Goal: Task Accomplishment & Management: Manage account settings

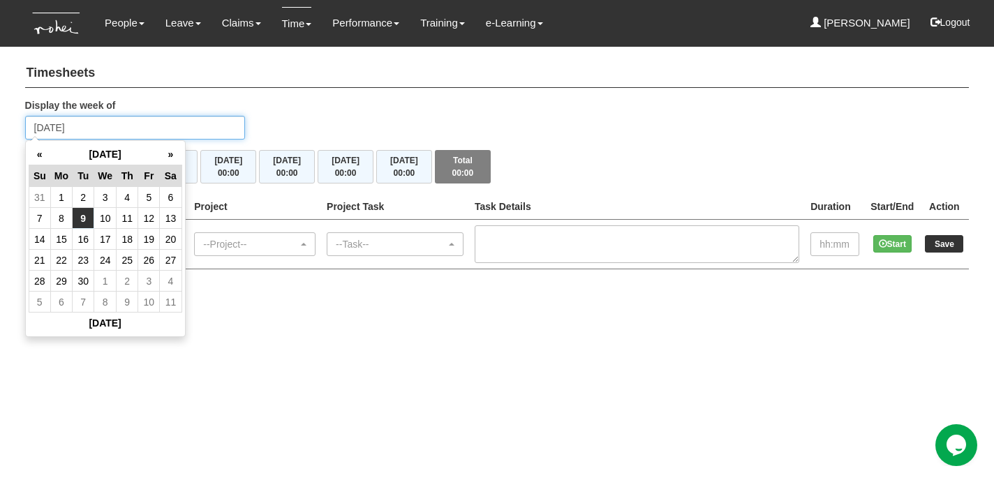
click at [97, 128] on input "Tuesday 9 September 2025" at bounding box center [135, 128] width 221 height 24
click at [62, 198] on td "1" at bounding box center [61, 197] width 22 height 21
type input "Monday 1 September 2025"
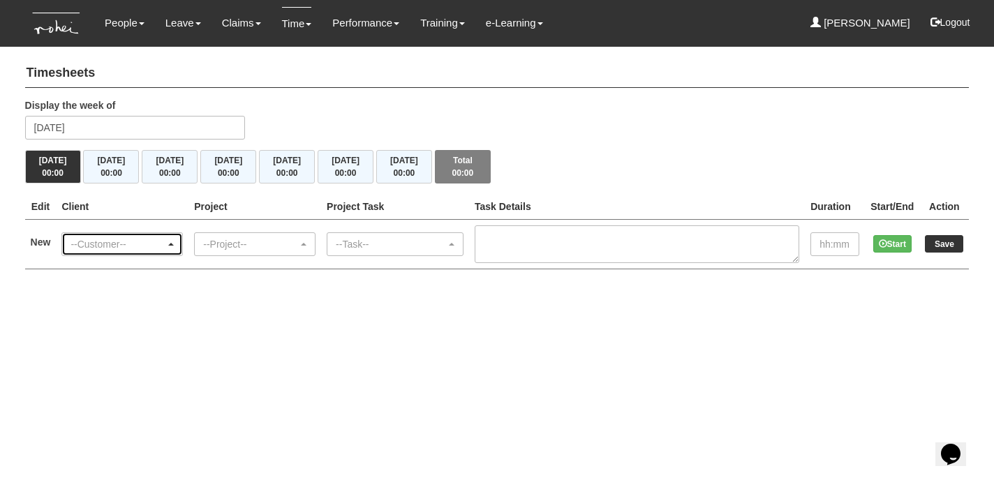
click at [174, 244] on span "button" at bounding box center [171, 244] width 6 height 3
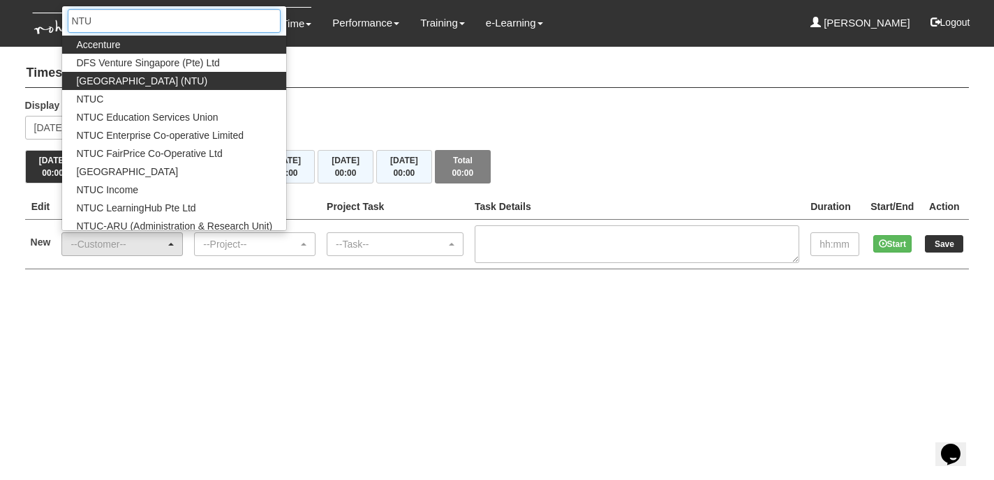
type input "NTU"
click at [170, 81] on span "[GEOGRAPHIC_DATA] (NTU)" at bounding box center [141, 81] width 131 height 14
select select "59"
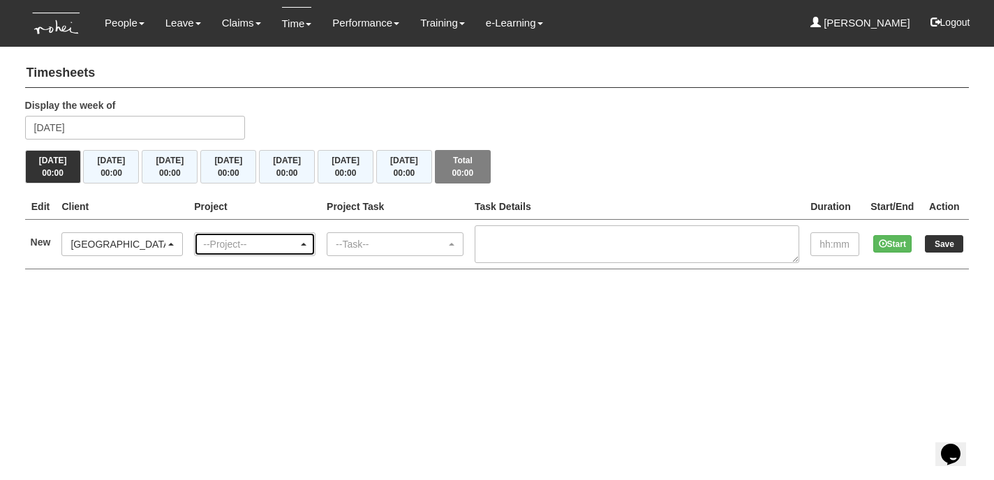
click at [306, 240] on div "--Project--" at bounding box center [254, 244] width 103 height 14
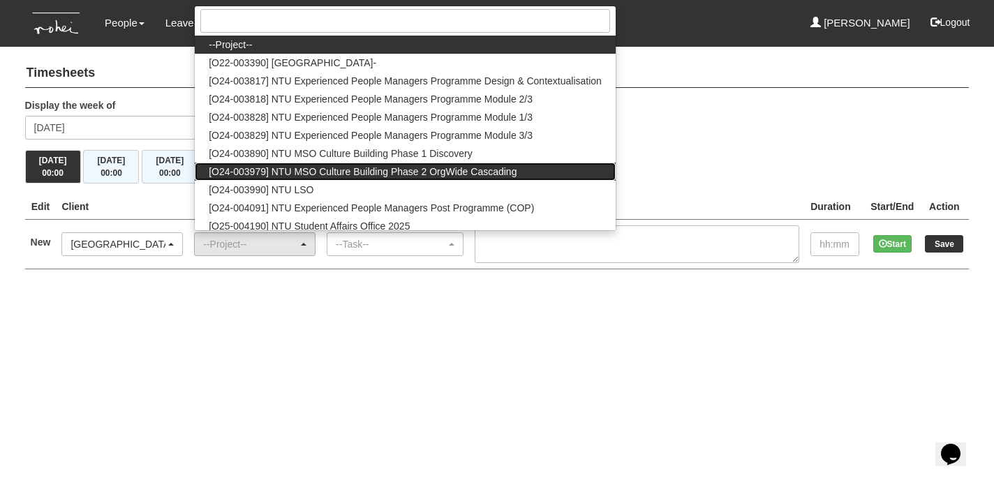
click at [392, 172] on span "[O24-003979] NTU MSO Culture Building Phase 2 OrgWide Cascading" at bounding box center [363, 172] width 308 height 14
select select "2613"
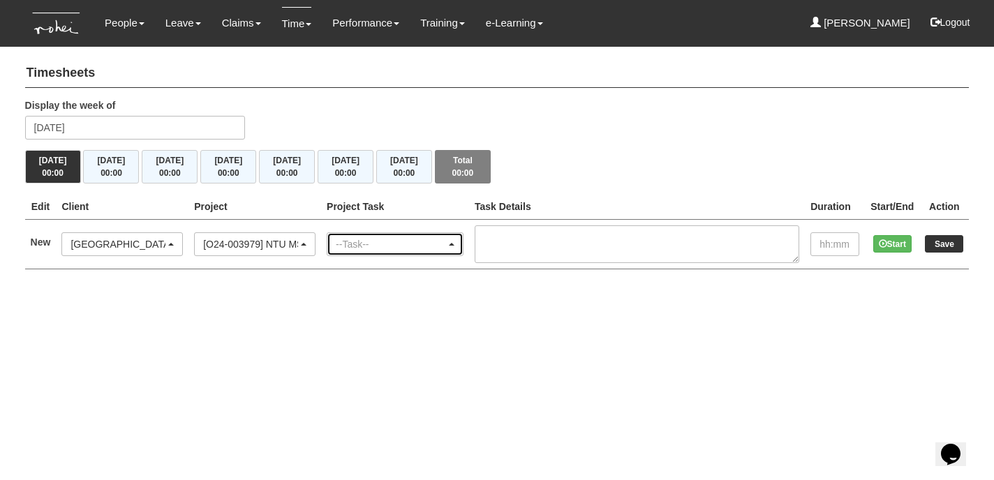
click at [463, 245] on div "--Task--" at bounding box center [394, 244] width 135 height 22
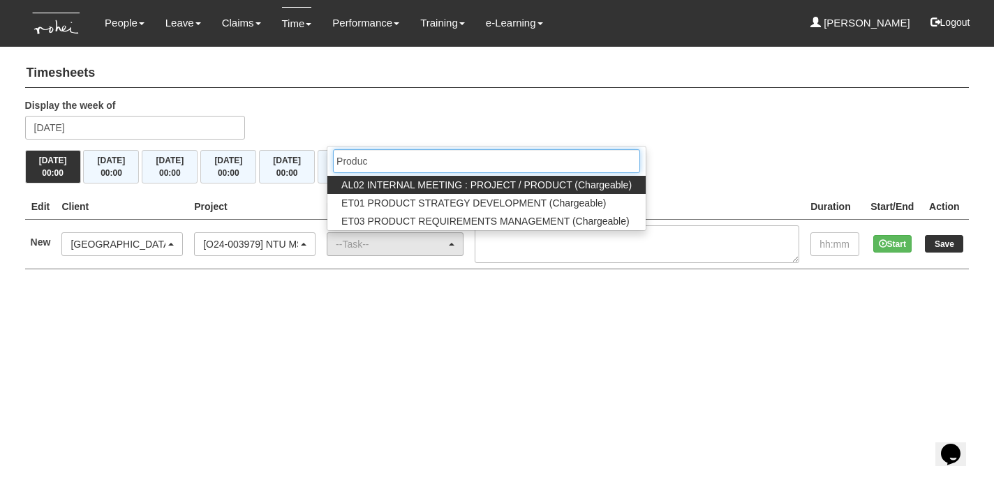
click at [414, 166] on input "Produc" at bounding box center [486, 161] width 307 height 24
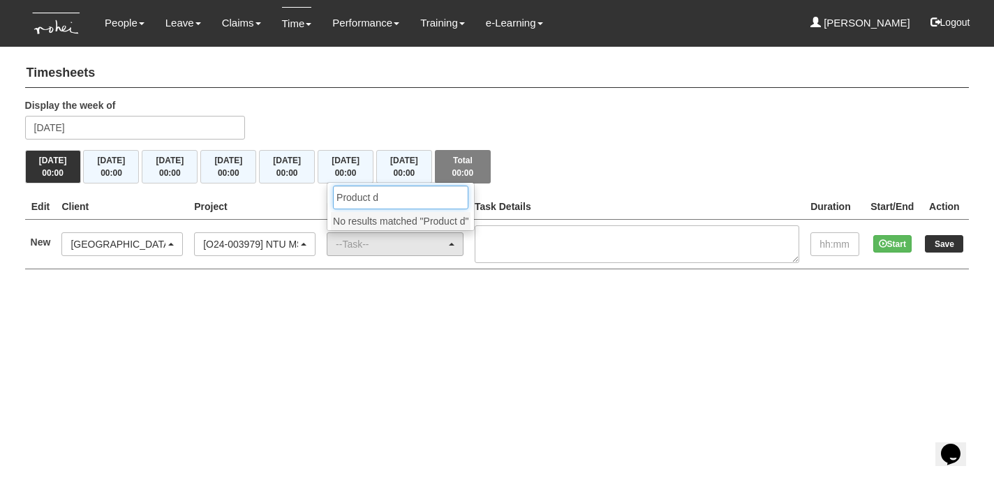
type input "Product de"
drag, startPoint x: 408, startPoint y: 194, endPoint x: 341, endPoint y: 199, distance: 67.9
click at [341, 199] on div "Product de" at bounding box center [403, 197] width 152 height 29
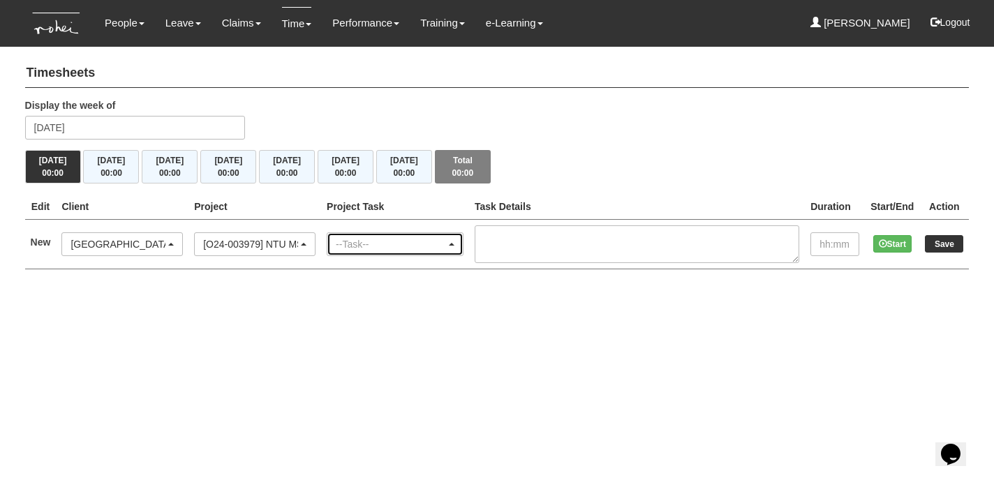
click at [454, 244] on div "--Task--" at bounding box center [395, 244] width 119 height 14
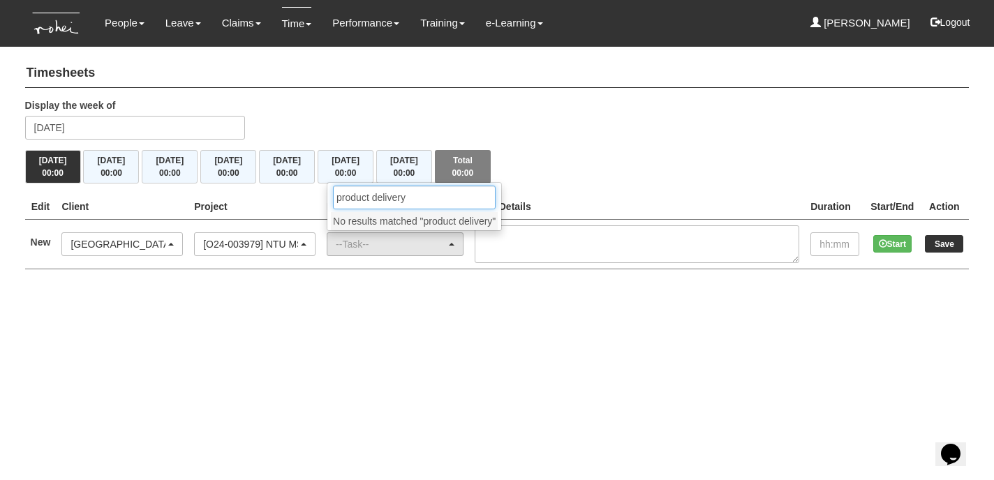
click at [415, 199] on input "product delivery" at bounding box center [414, 198] width 163 height 24
type input "product delivery"
click at [566, 126] on div "Display the week of Monday 1 September 2025" at bounding box center [497, 124] width 965 height 52
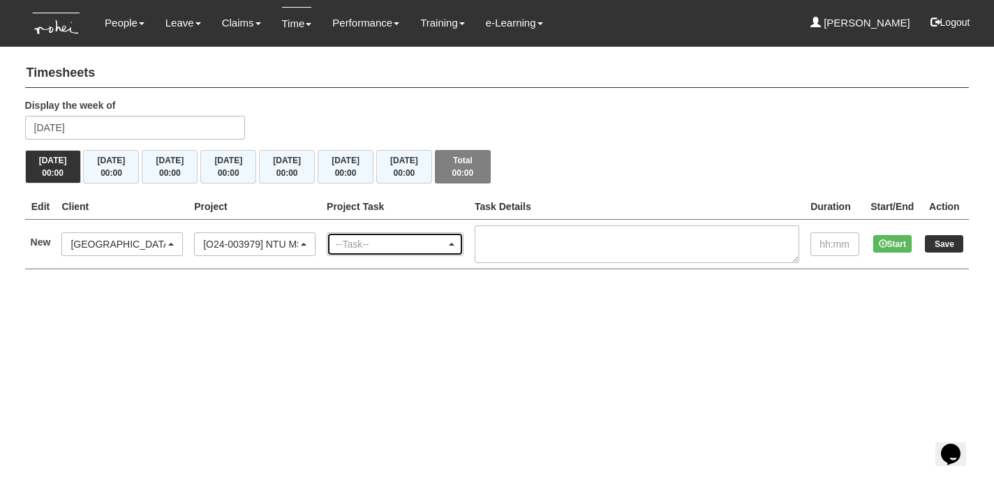
click at [454, 243] on span "button" at bounding box center [452, 244] width 6 height 3
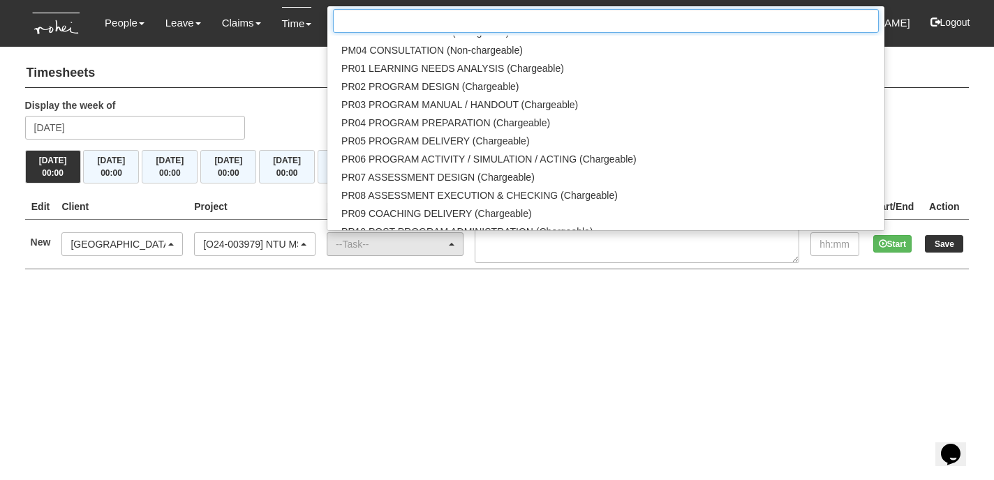
scroll to position [1447, 0]
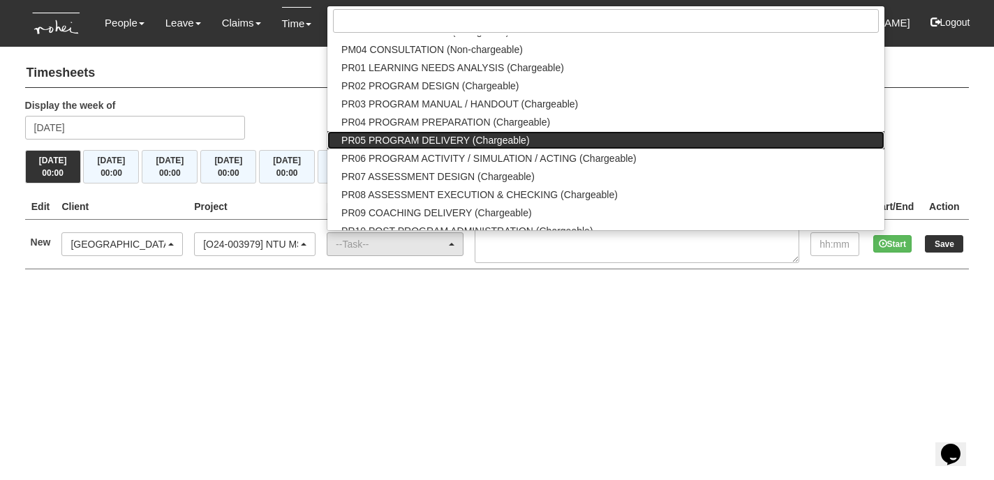
click at [463, 140] on span "PR05 PROGRAM DELIVERY (Chargeable)" at bounding box center [435, 140] width 188 height 14
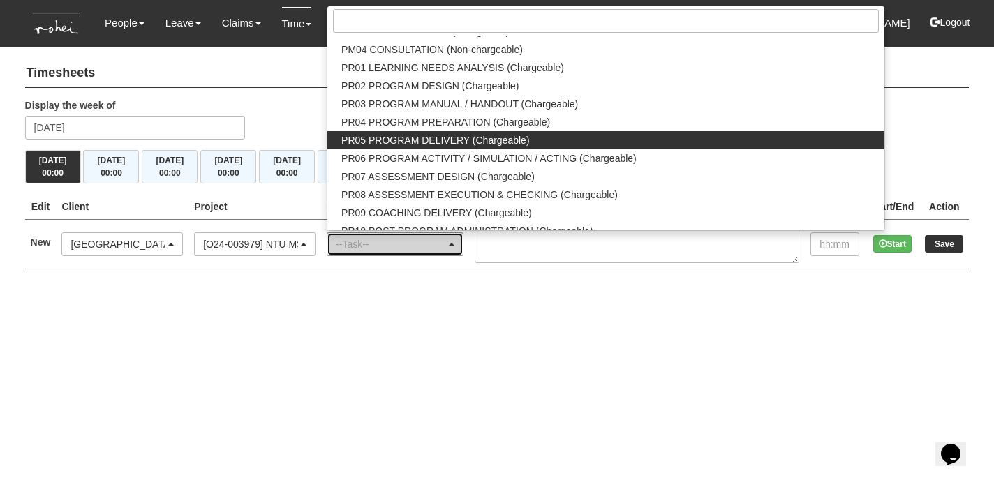
select select "89"
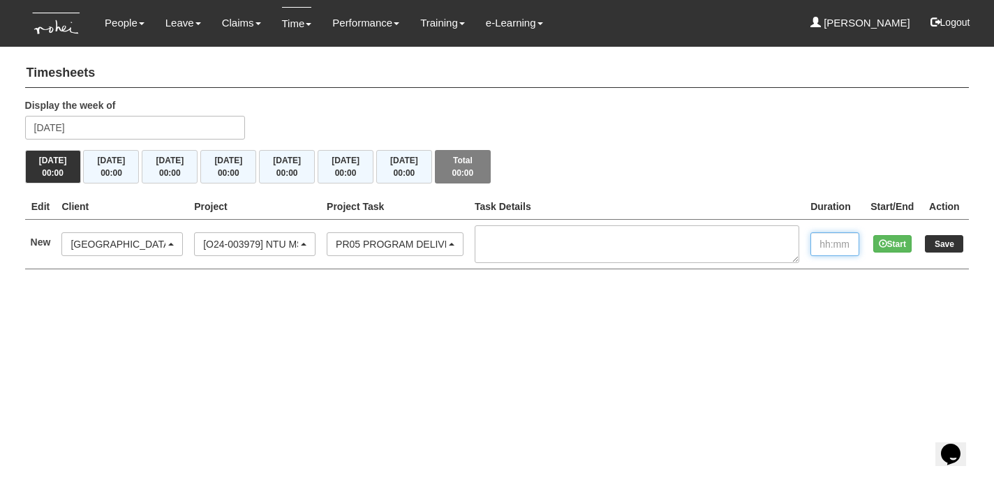
click at [815, 246] on input "text" at bounding box center [834, 244] width 49 height 24
type input "10:00"
click at [944, 244] on input "Save" at bounding box center [944, 243] width 38 height 17
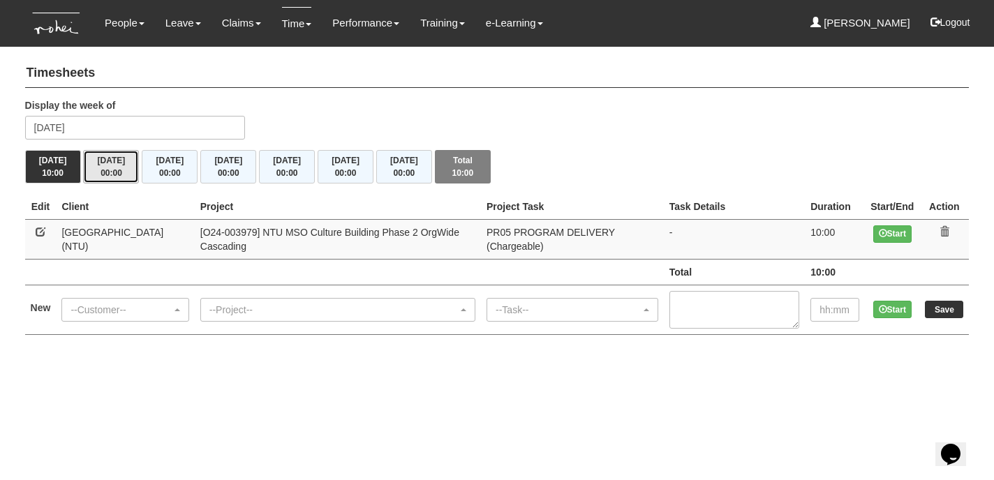
click at [107, 169] on span "00:00" at bounding box center [112, 173] width 22 height 10
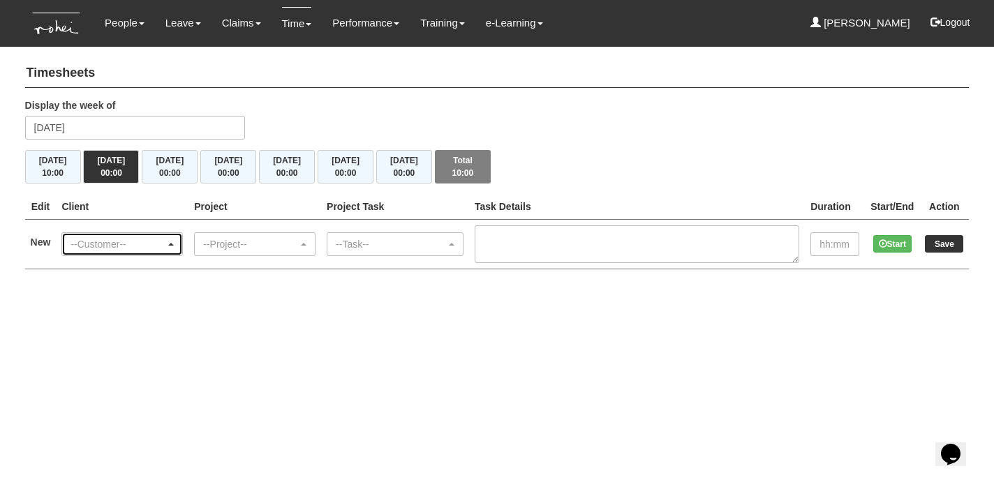
click at [174, 244] on span "button" at bounding box center [171, 244] width 6 height 3
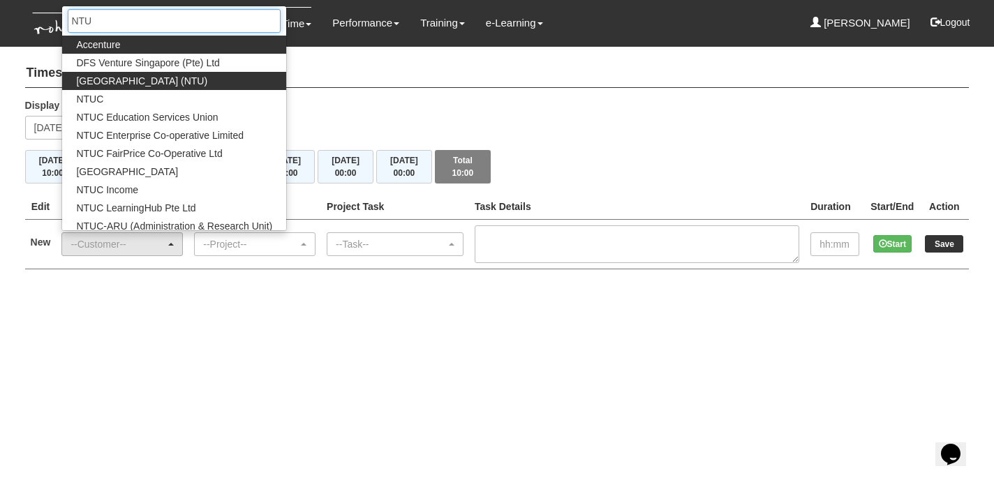
type input "NTU"
click at [169, 77] on span "[GEOGRAPHIC_DATA] (NTU)" at bounding box center [141, 81] width 131 height 14
select select "59"
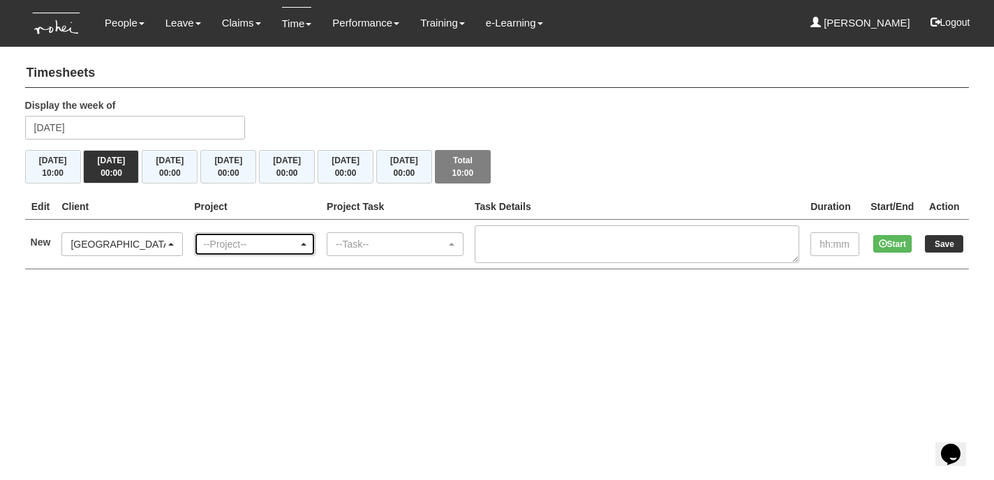
click at [306, 241] on div "--Project--" at bounding box center [254, 244] width 103 height 14
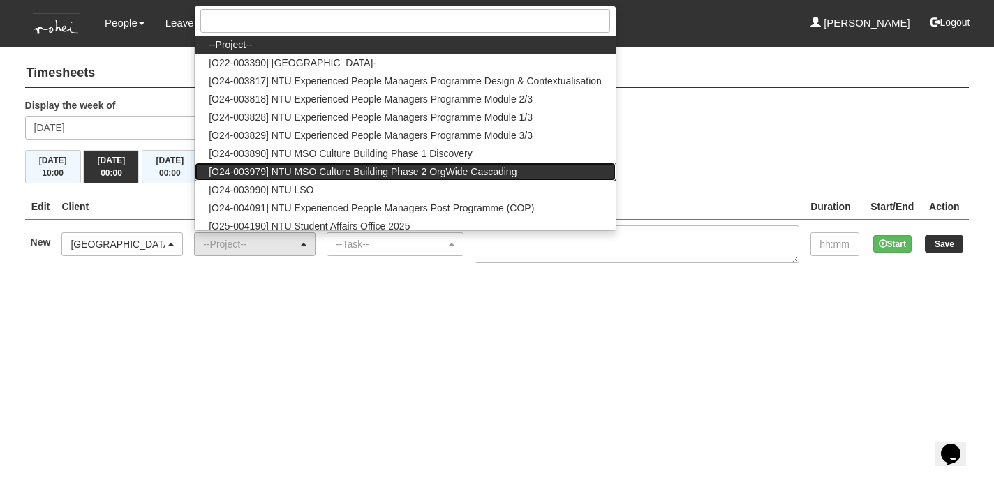
click at [329, 170] on span "[O24-003979] NTU MSO Culture Building Phase 2 OrgWide Cascading" at bounding box center [363, 172] width 308 height 14
select select "2613"
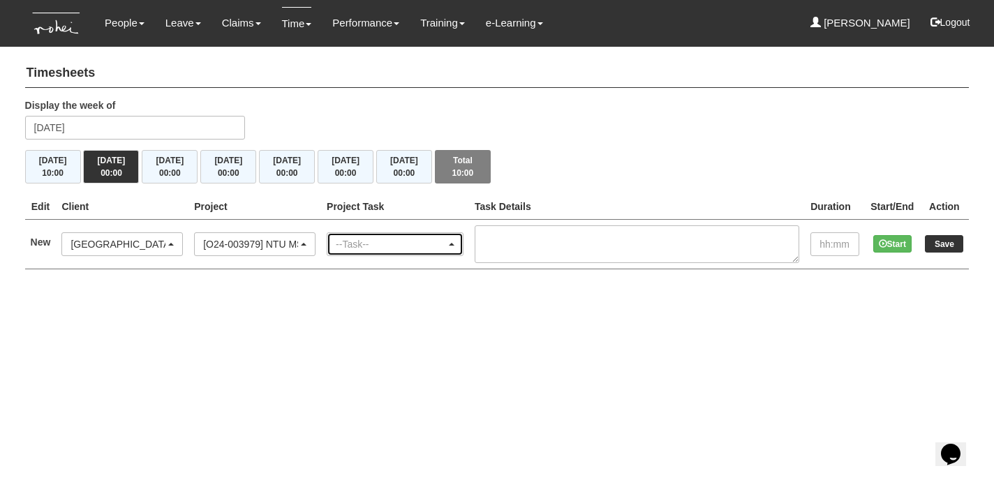
click at [454, 243] on span "button" at bounding box center [452, 244] width 6 height 3
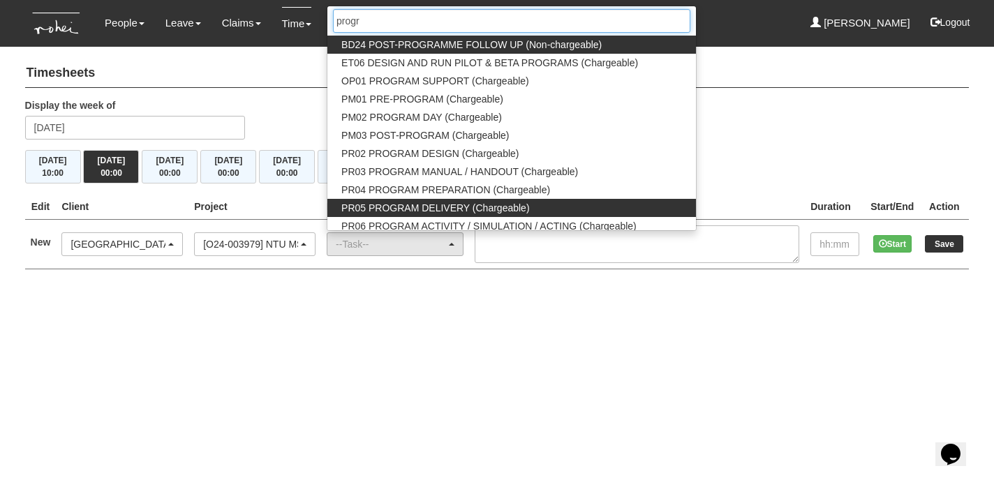
type input "progr"
click at [463, 202] on span "PR05 PROGRAM DELIVERY (Chargeable)" at bounding box center [435, 208] width 188 height 14
select select "89"
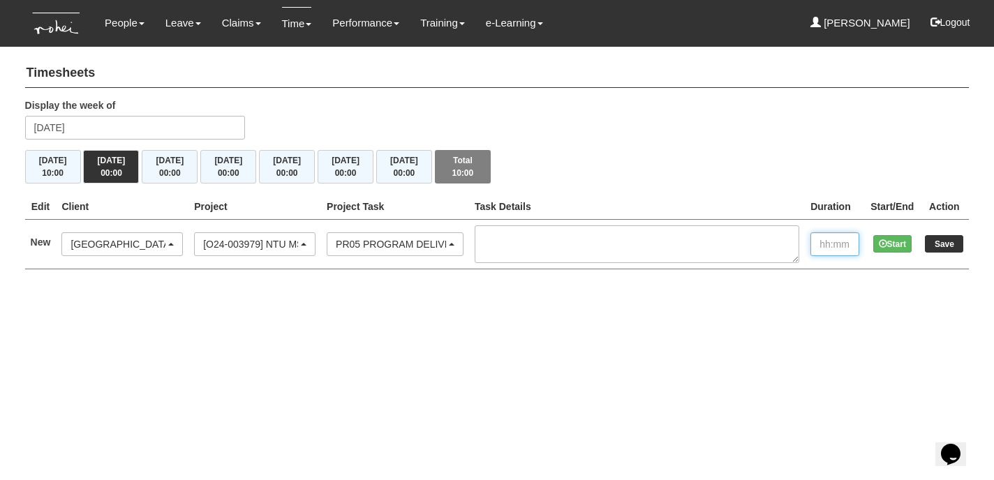
click at [826, 244] on input "text" at bounding box center [834, 244] width 49 height 24
type input "10:00"
click at [947, 243] on input "Save" at bounding box center [944, 243] width 38 height 17
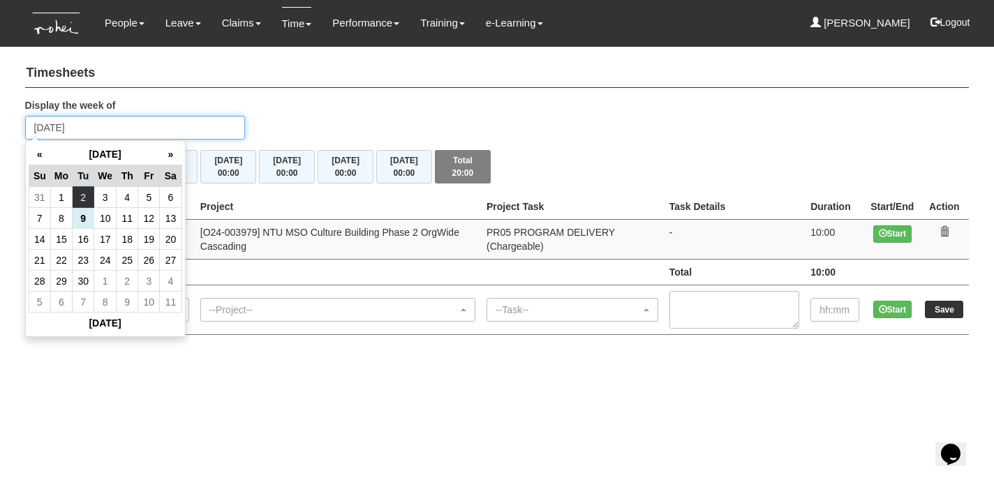
click at [155, 129] on input "Tuesday 2 September 2025" at bounding box center [135, 128] width 221 height 24
click at [130, 214] on td "11" at bounding box center [128, 218] width 22 height 21
type input "Thursday 11 September 2025"
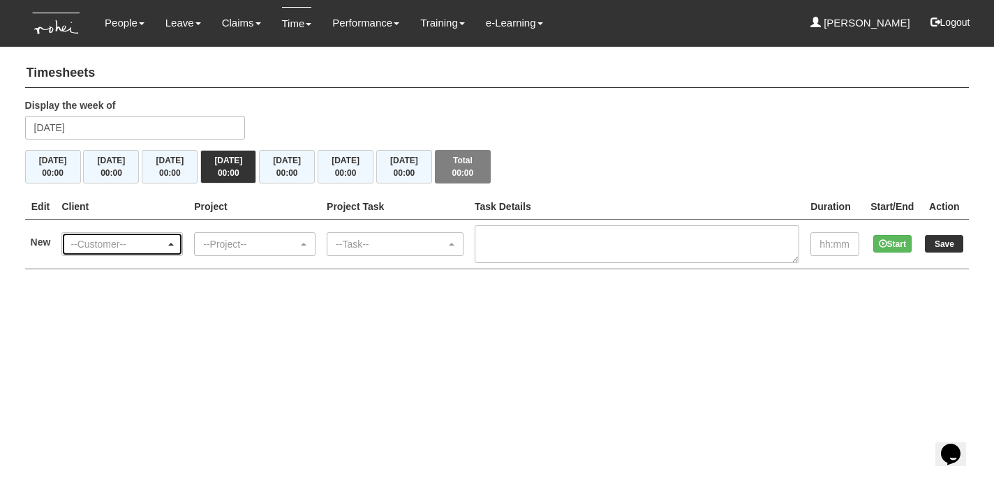
click at [181, 241] on div "--Customer--" at bounding box center [122, 244] width 120 height 22
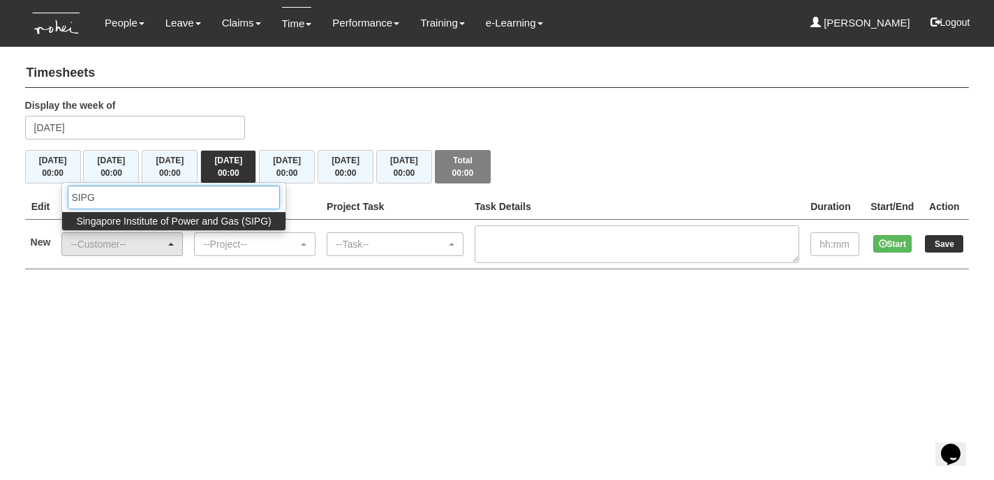
type input "SIPG"
click at [211, 218] on span "Singapore Institute of Power and Gas (SIPG)" at bounding box center [173, 221] width 195 height 14
select select "483"
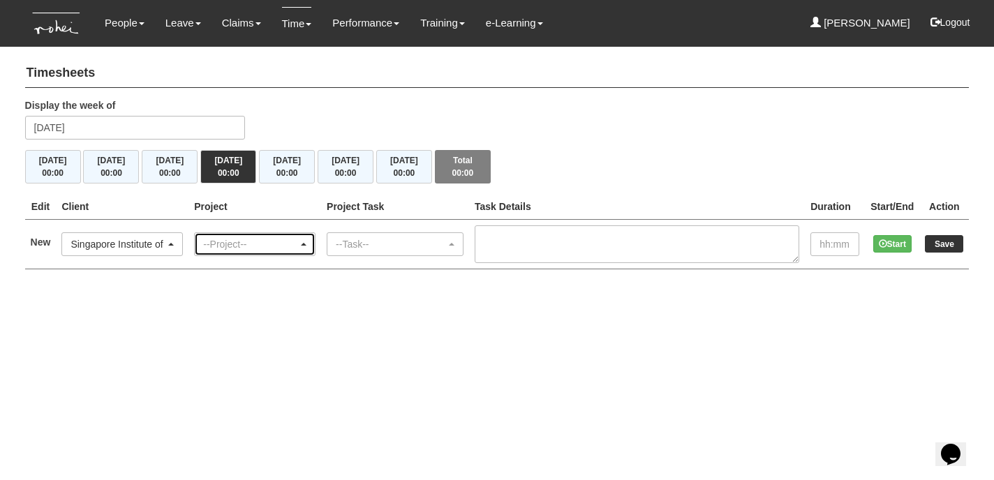
click at [306, 243] on span "button" at bounding box center [304, 244] width 6 height 3
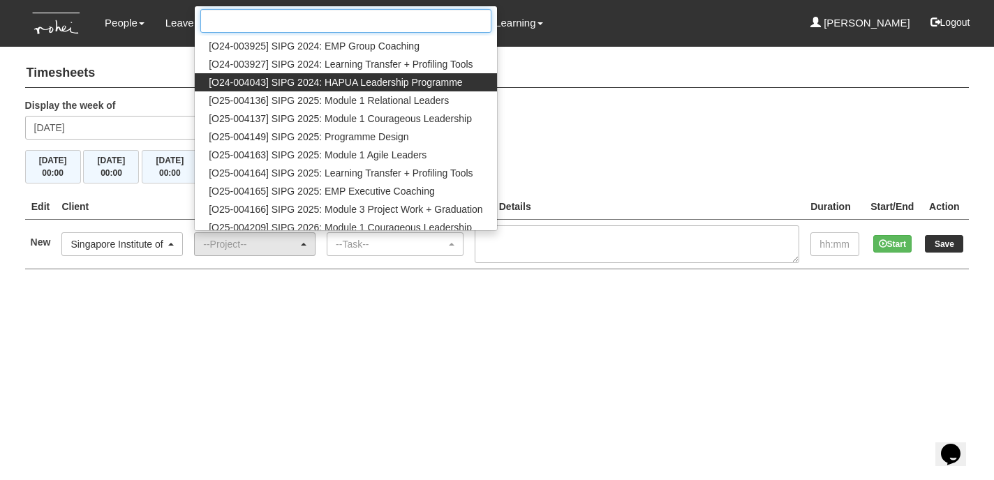
scroll to position [112, 0]
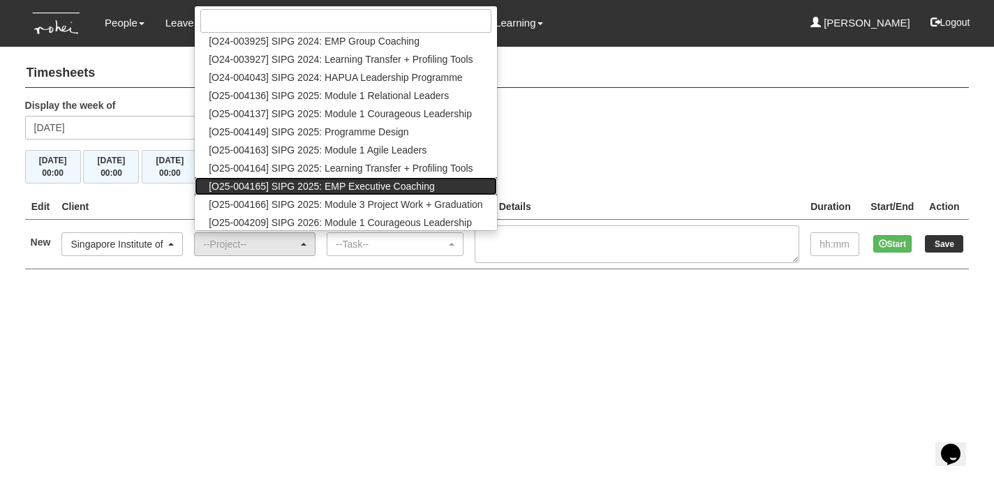
click at [348, 181] on span "[O25-004165] SIPG 2025: EMP Executive Coaching" at bounding box center [322, 186] width 226 height 14
select select "2785"
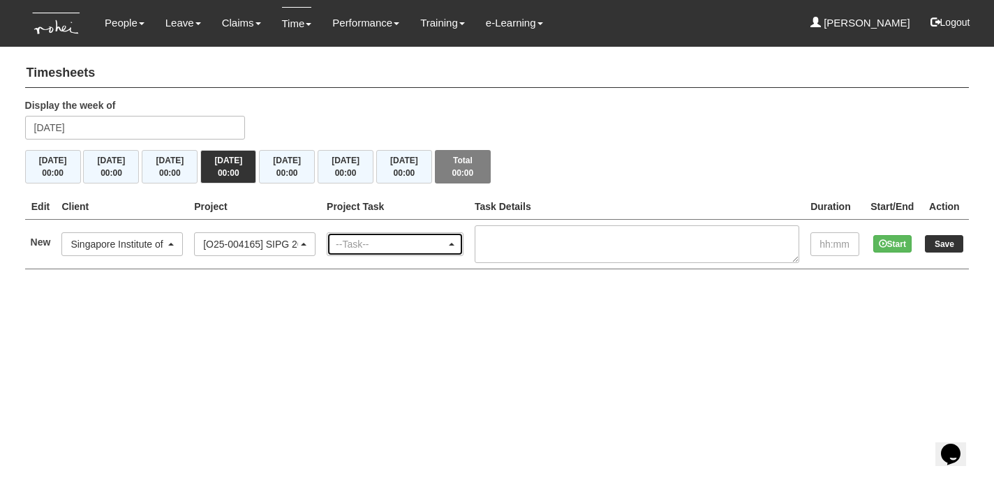
click at [454, 243] on span "button" at bounding box center [452, 244] width 6 height 3
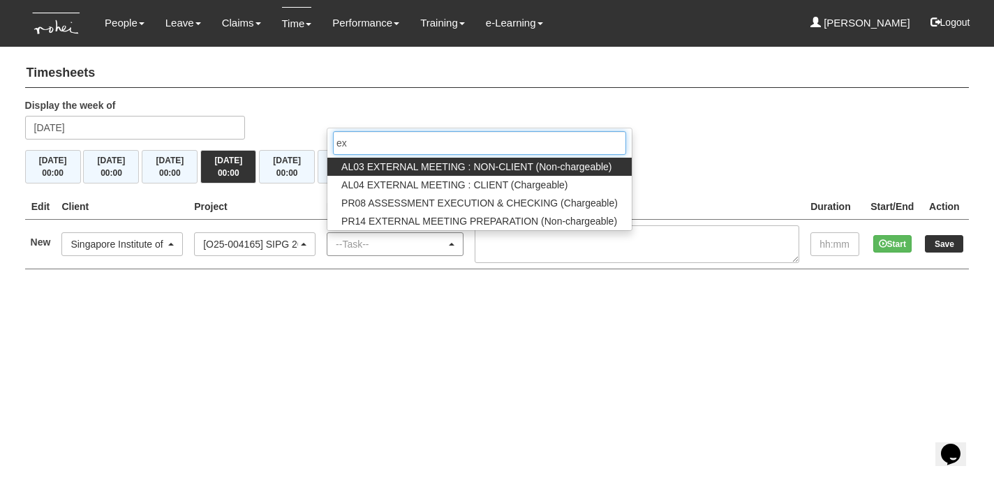
type input "e"
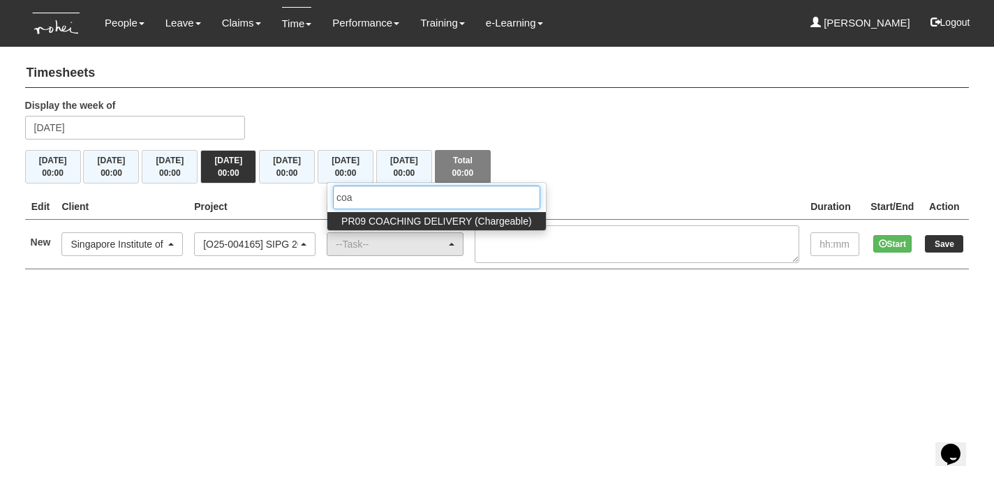
type input "coa"
click at [454, 216] on span "PR09 COACHING DELIVERY (Chargeable)" at bounding box center [436, 221] width 191 height 14
select select "150"
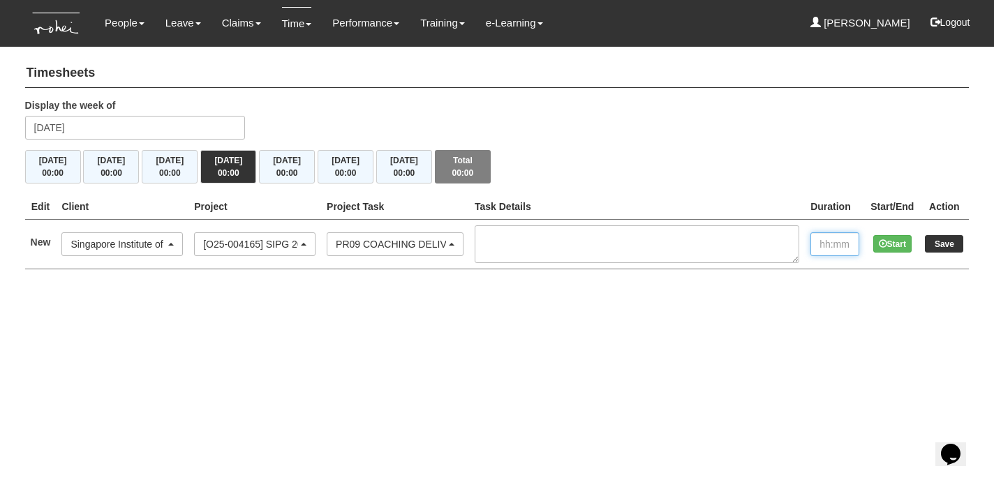
click at [825, 246] on input "text" at bounding box center [834, 244] width 49 height 24
type input "4"
type input "3:00"
click at [948, 241] on input "Save" at bounding box center [944, 243] width 38 height 17
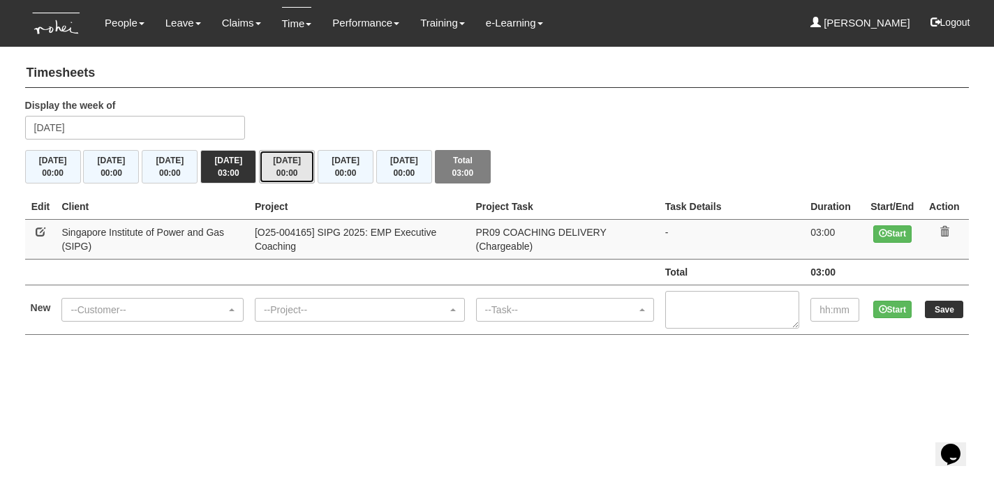
click at [295, 157] on button "Fri 12/9 00:00" at bounding box center [287, 167] width 56 height 34
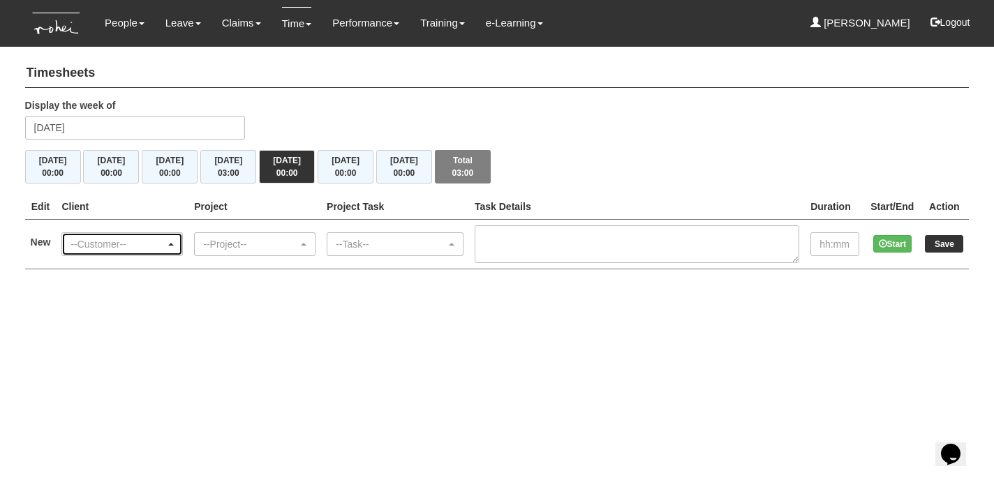
click at [174, 244] on div "--Customer--" at bounding box center [121, 244] width 103 height 14
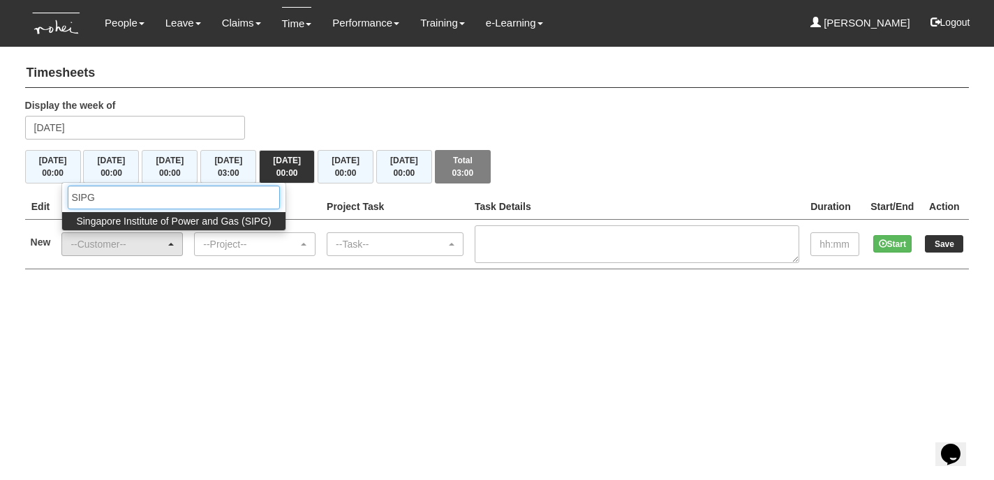
type input "SIPG"
click at [203, 220] on span "Singapore Institute of Power and Gas (SIPG)" at bounding box center [173, 221] width 195 height 14
select select "483"
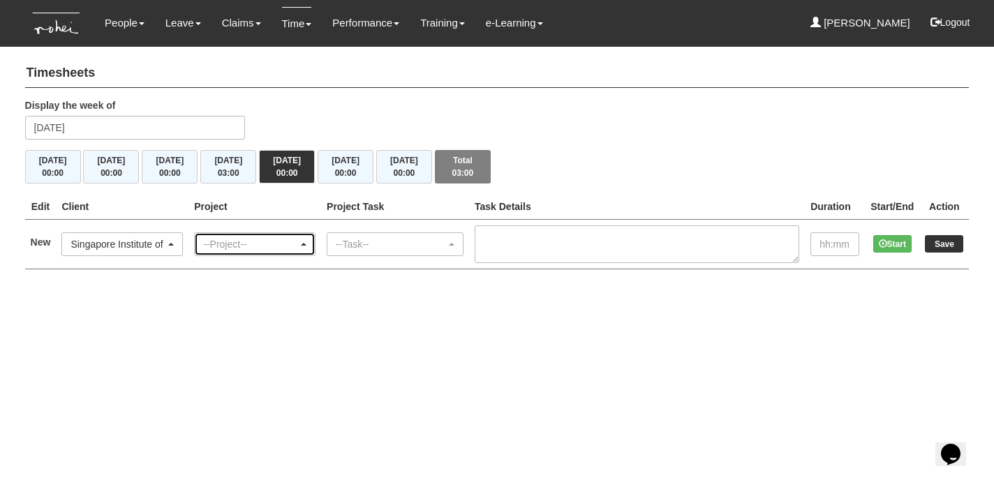
click at [306, 241] on div "--Project--" at bounding box center [254, 244] width 103 height 14
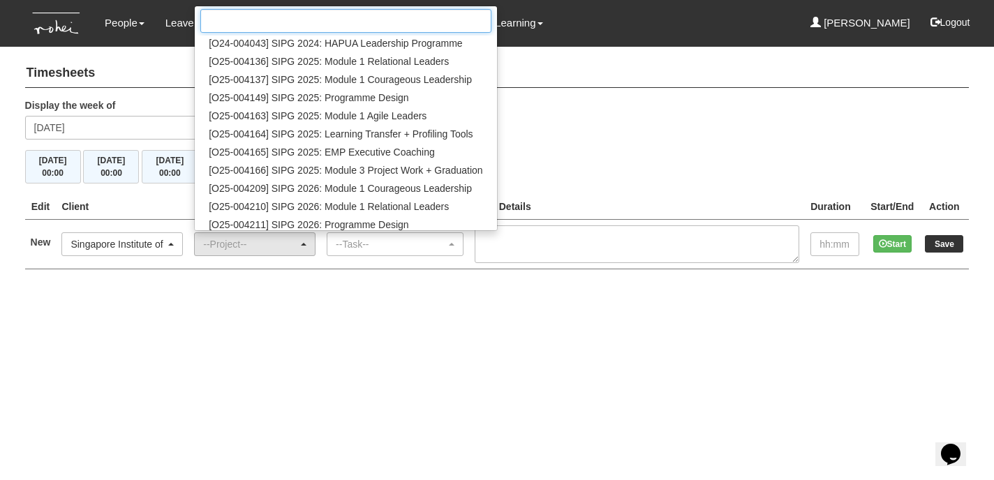
scroll to position [147, 0]
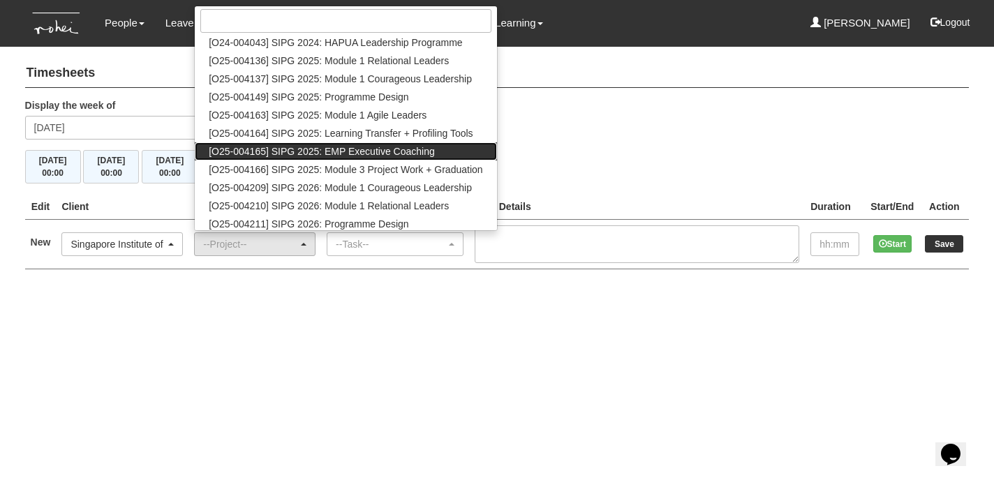
click at [356, 149] on span "[O25-004165] SIPG 2025: EMP Executive Coaching" at bounding box center [322, 151] width 226 height 14
select select "2785"
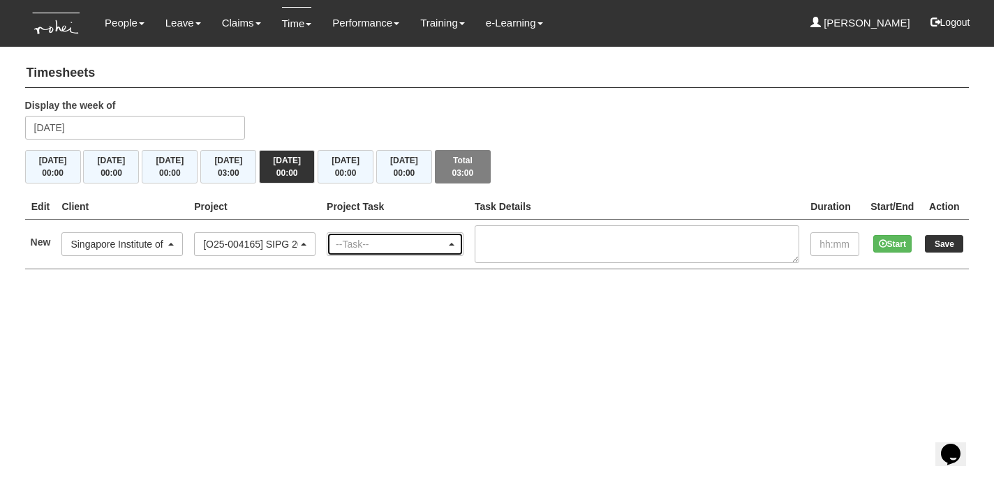
click at [454, 243] on span "button" at bounding box center [452, 244] width 6 height 3
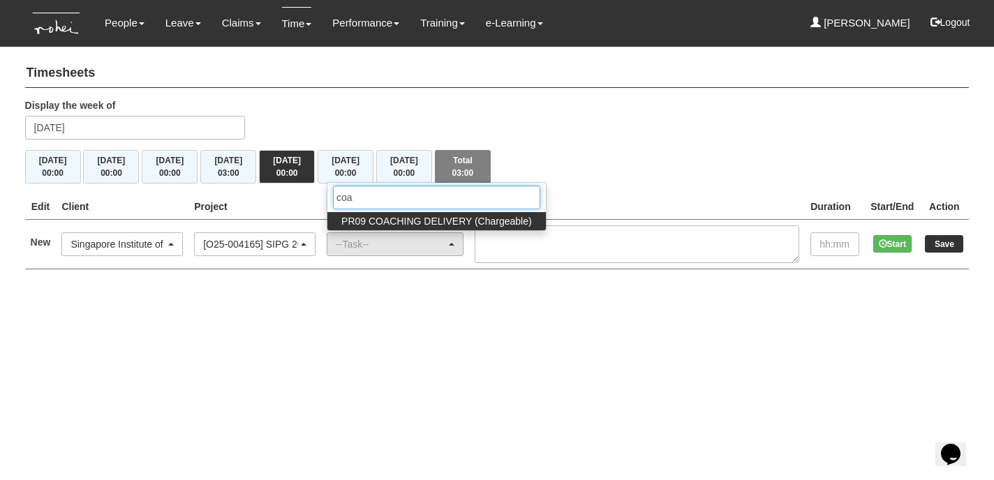
type input "coa"
click at [463, 219] on span "PR09 COACHING DELIVERY (Chargeable)" at bounding box center [436, 221] width 191 height 14
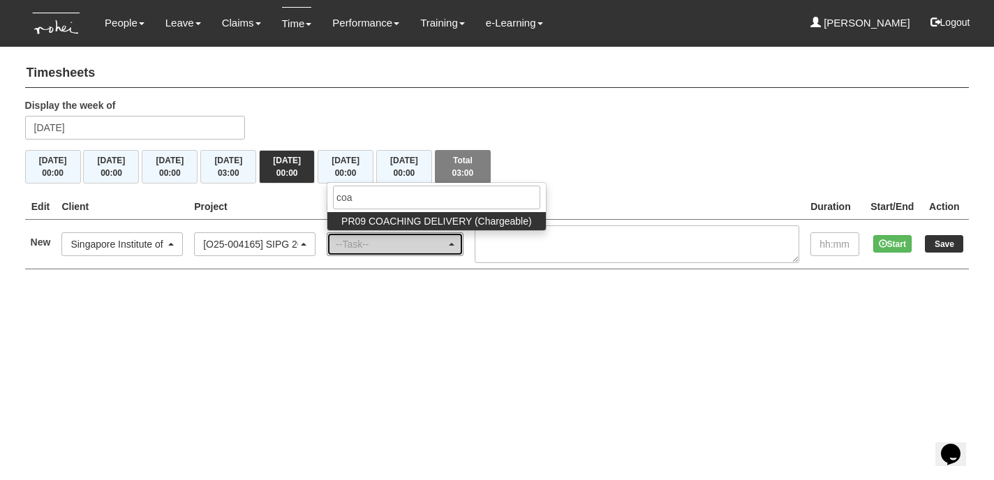
select select "150"
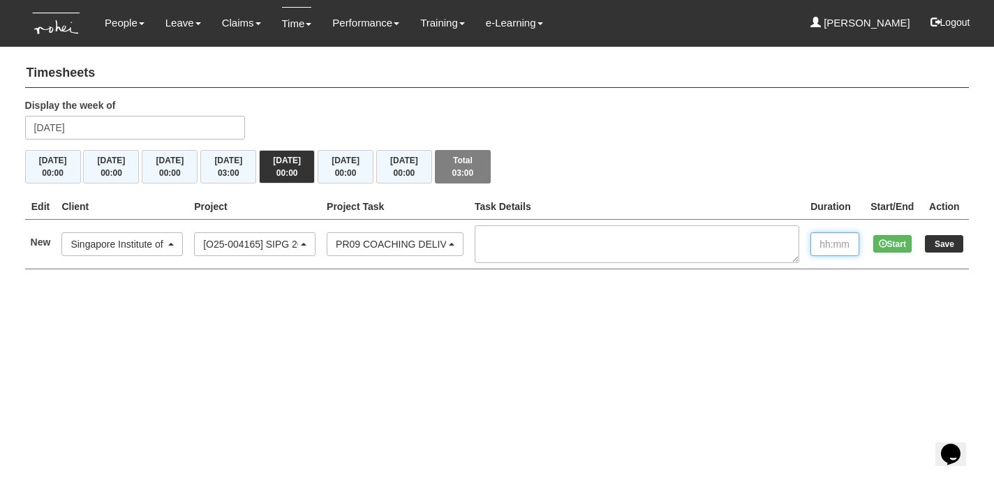
click at [834, 233] on input "text" at bounding box center [834, 244] width 49 height 24
type input "1:00"
click at [950, 244] on input "Save" at bounding box center [944, 243] width 38 height 17
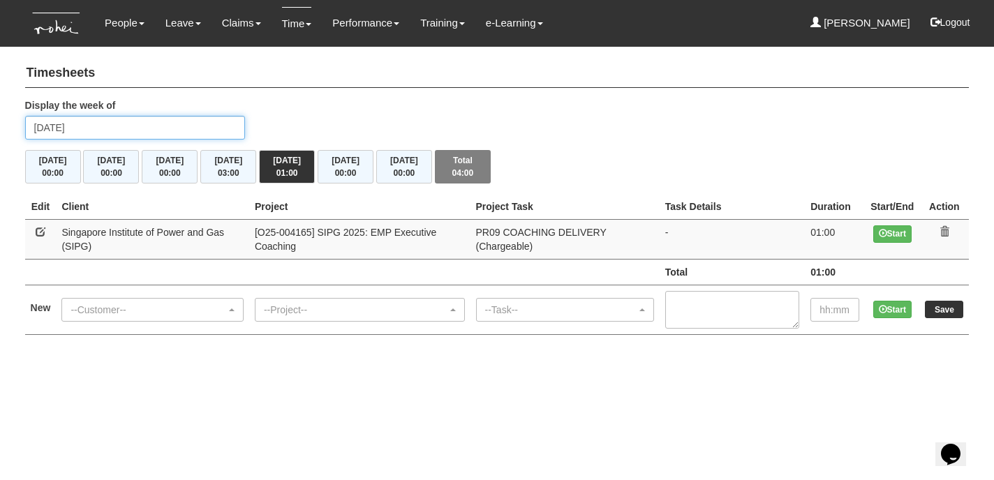
click at [169, 126] on input "Friday 12 September 2025" at bounding box center [135, 128] width 221 height 24
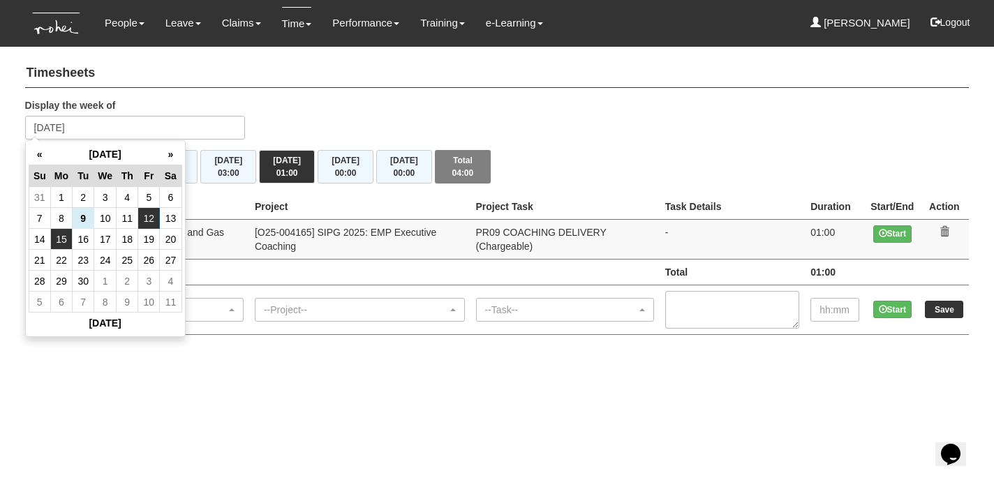
click at [57, 241] on td "15" at bounding box center [61, 239] width 22 height 21
type input "Monday 15 September 2025"
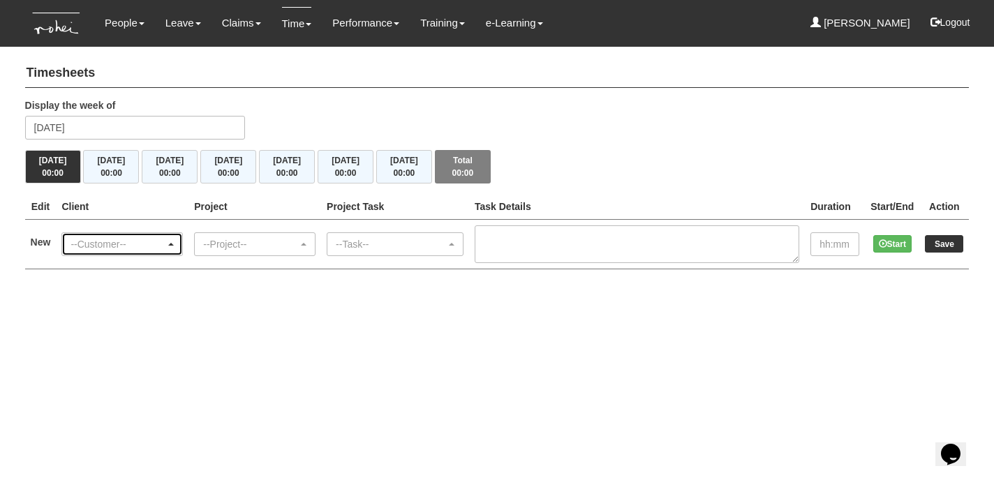
click at [174, 241] on div "--Customer--" at bounding box center [121, 244] width 103 height 14
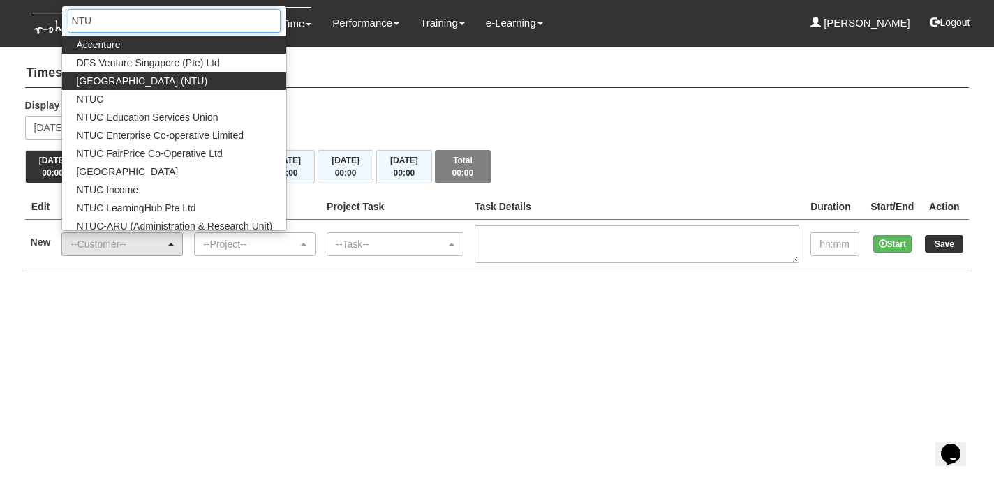
type input "NTU"
click at [157, 82] on span "[GEOGRAPHIC_DATA] (NTU)" at bounding box center [141, 81] width 131 height 14
select select "59"
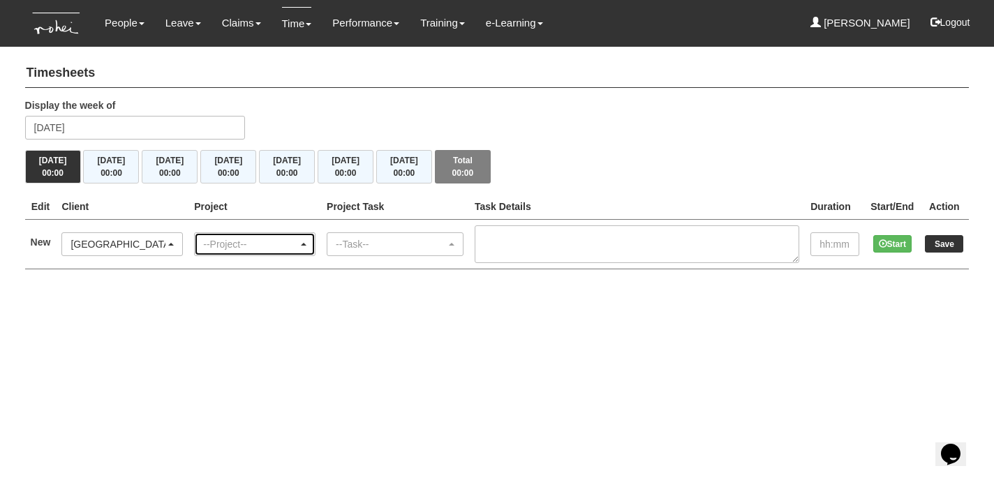
click at [306, 244] on span "button" at bounding box center [304, 244] width 6 height 3
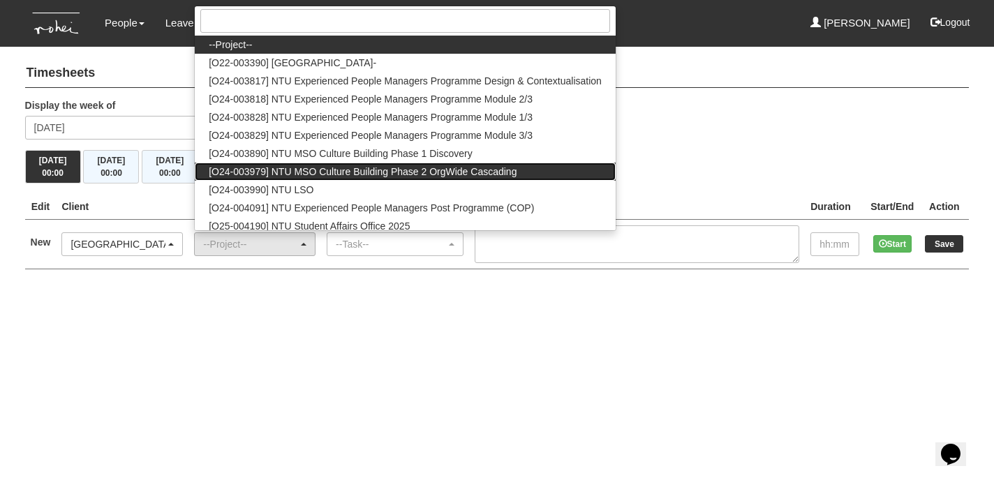
click at [335, 170] on span "[O24-003979] NTU MSO Culture Building Phase 2 OrgWide Cascading" at bounding box center [363, 172] width 308 height 14
select select "2613"
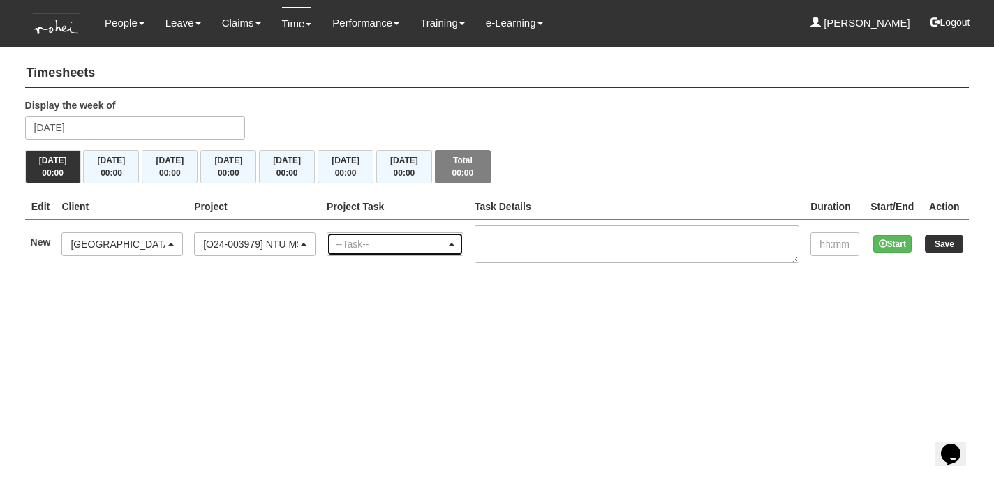
click at [463, 239] on div "--Task--" at bounding box center [394, 244] width 135 height 22
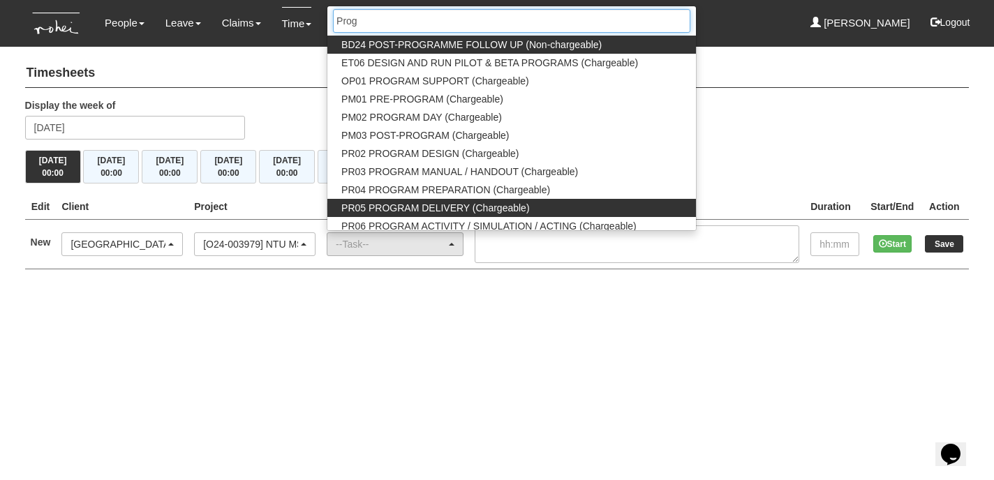
type input "Prog"
click at [456, 199] on link "PR05 PROGRAM DELIVERY (Chargeable)" at bounding box center [511, 208] width 369 height 18
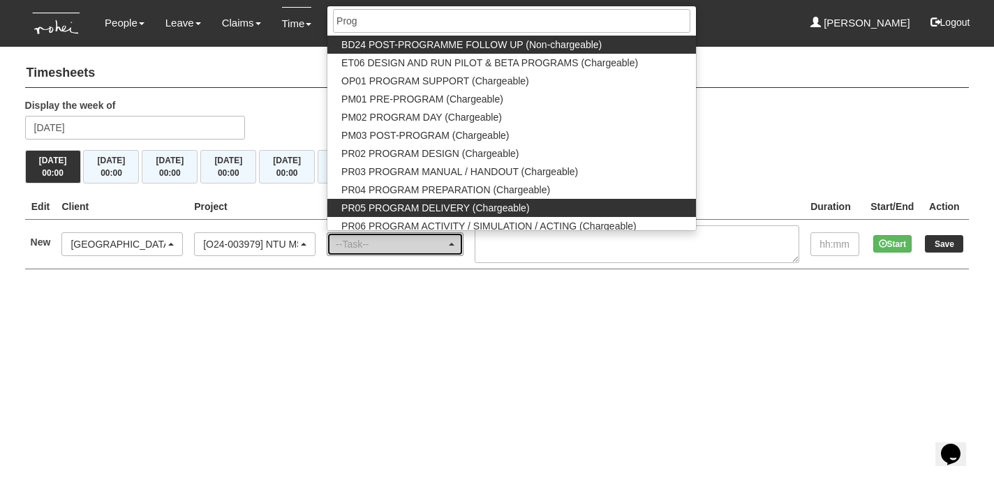
select select "89"
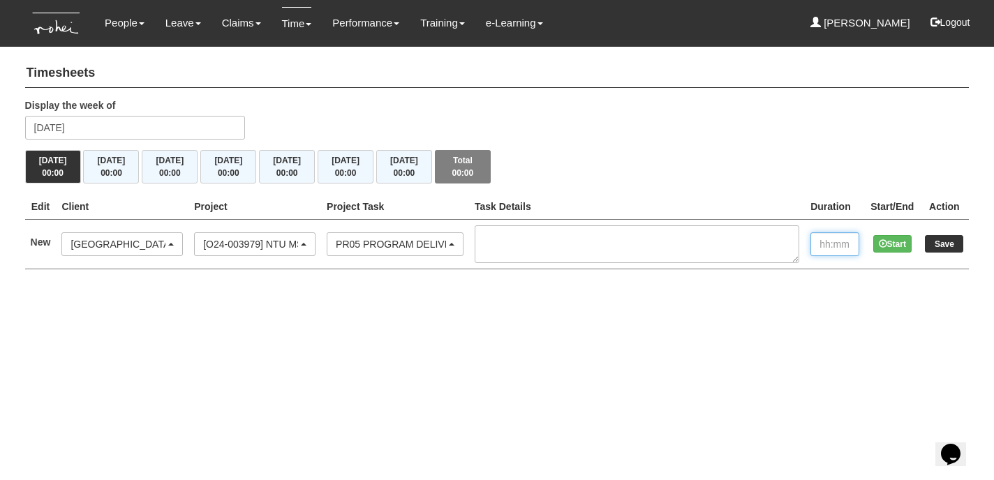
click at [824, 239] on input "text" at bounding box center [834, 244] width 49 height 24
type input "10:00"
click at [951, 240] on input "Save" at bounding box center [944, 243] width 38 height 17
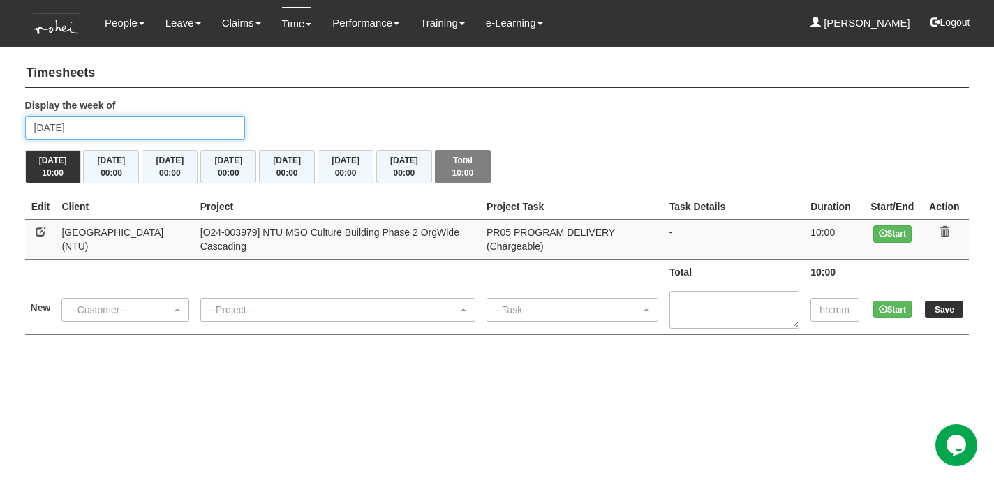
click at [107, 122] on input "[DATE]" at bounding box center [135, 128] width 221 height 24
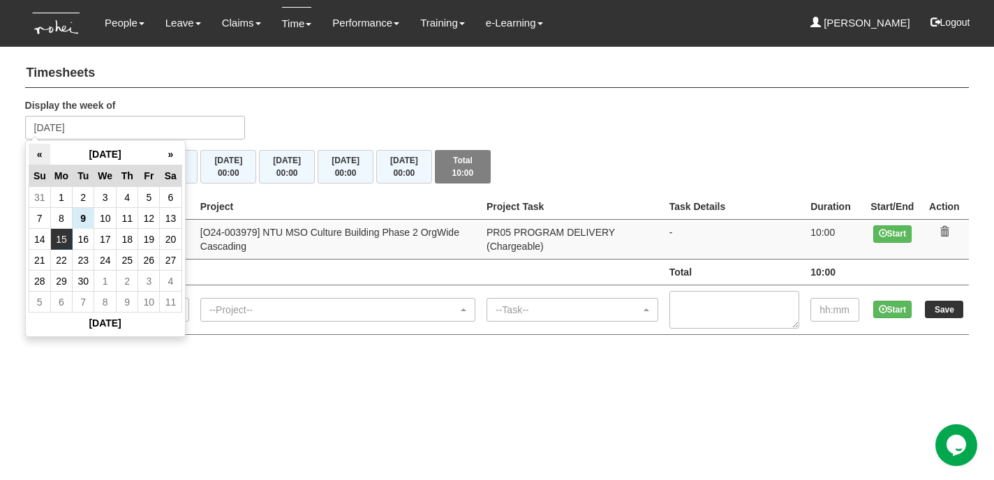
click at [37, 150] on th "«" at bounding box center [40, 155] width 22 height 22
click at [107, 283] on td "27" at bounding box center [105, 281] width 22 height 21
type input "[DATE]"
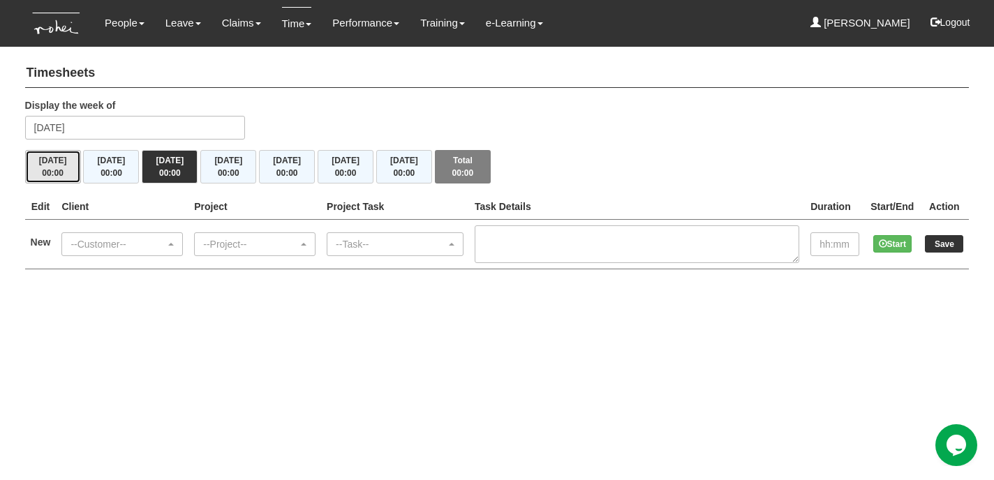
click at [66, 162] on button "[DATE] 00:00" at bounding box center [53, 167] width 56 height 34
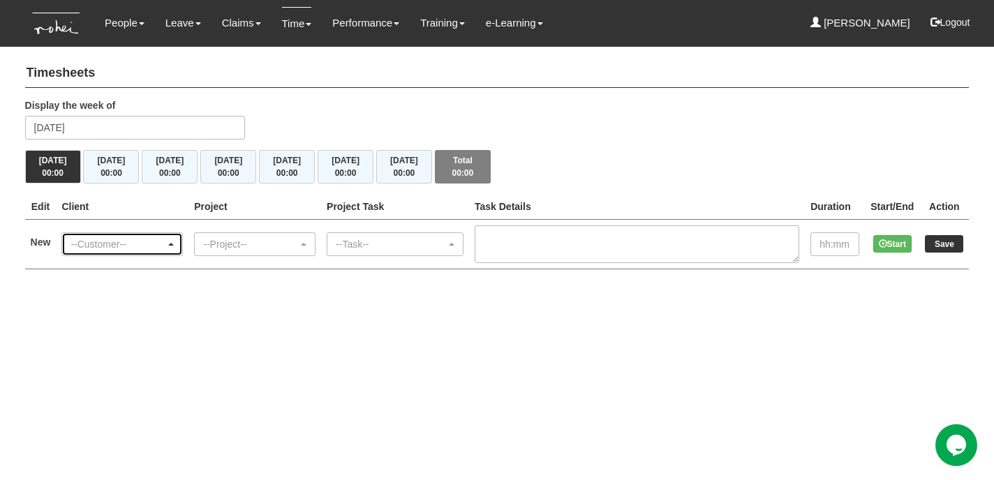
click at [174, 243] on span "button" at bounding box center [171, 244] width 6 height 3
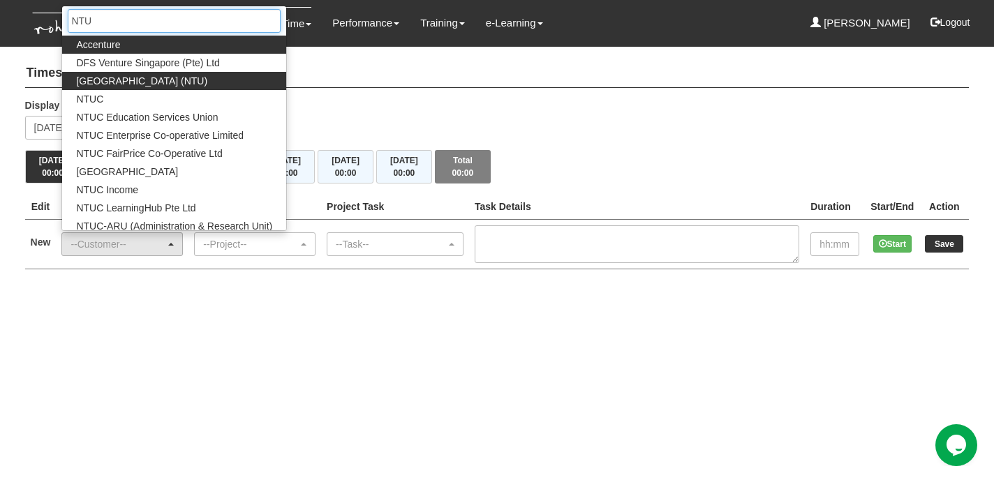
type input "NTU"
click at [161, 82] on span "[GEOGRAPHIC_DATA] (NTU)" at bounding box center [141, 81] width 131 height 14
select select "59"
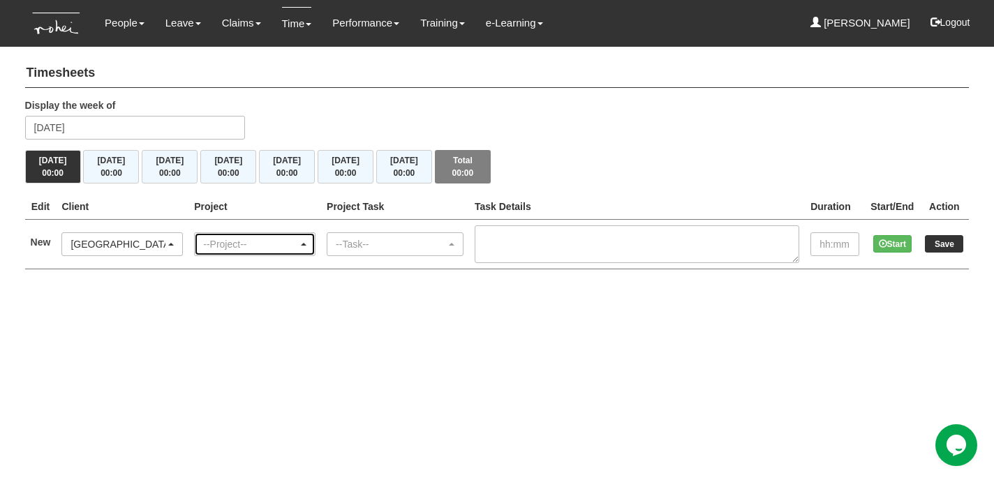
click at [306, 243] on span "button" at bounding box center [304, 244] width 6 height 3
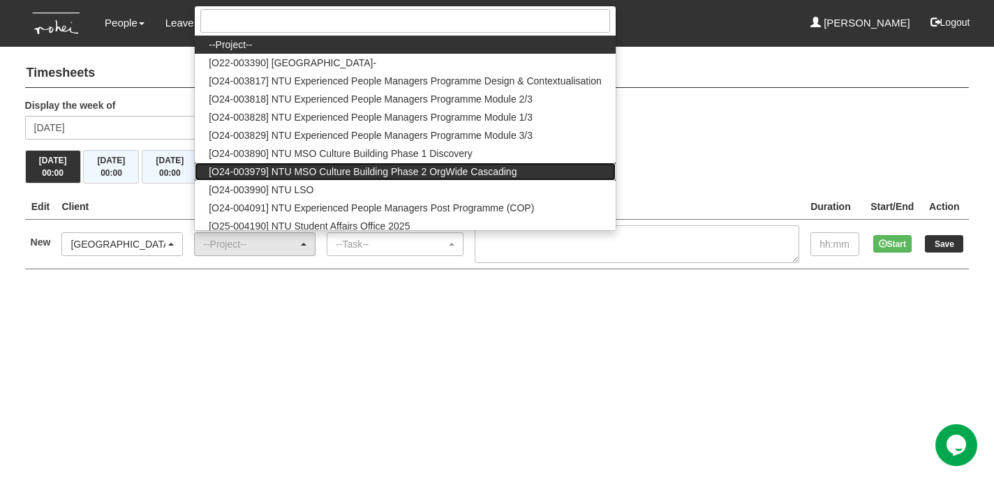
click at [332, 174] on span "[O24-003979] NTU MSO Culture Building Phase 2 OrgWide Cascading" at bounding box center [363, 172] width 308 height 14
select select "2613"
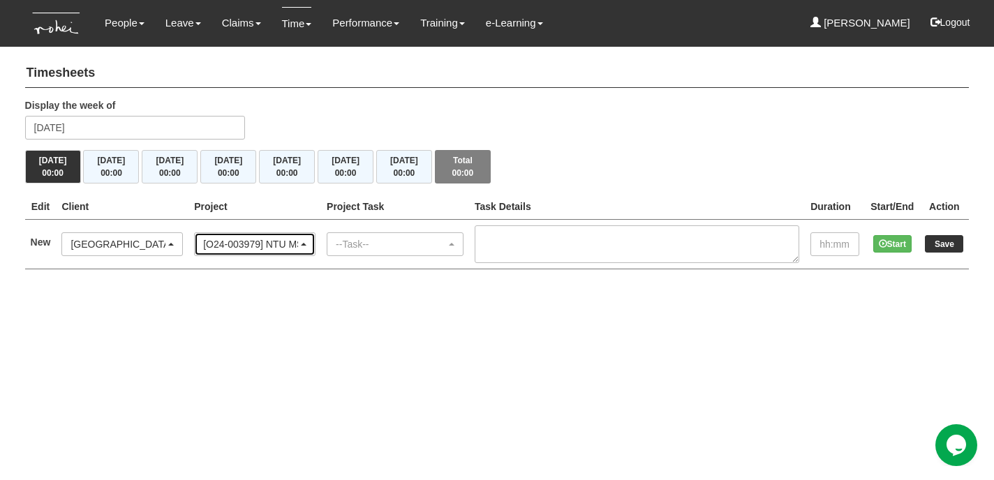
click at [283, 240] on div "[O24-003979] NTU MSO Culture Building Phase 2 OrgWide Cascading" at bounding box center [250, 244] width 95 height 14
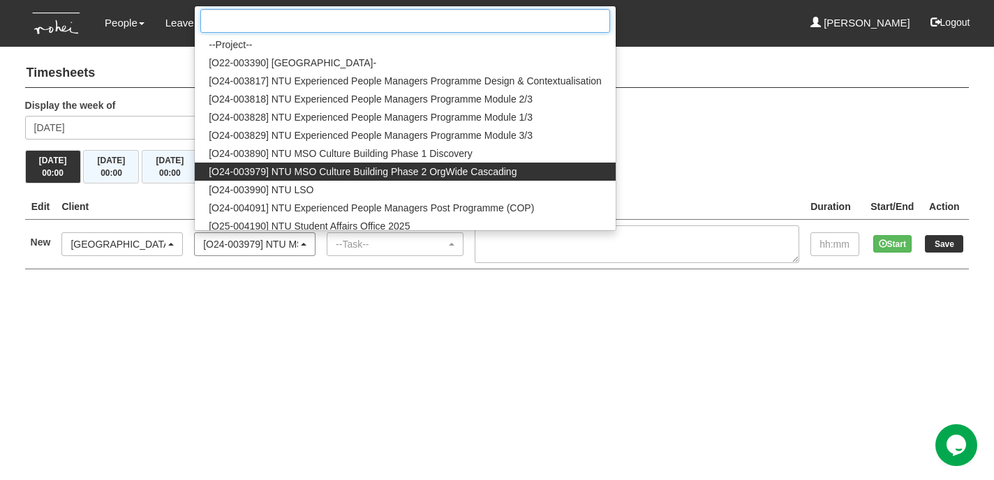
scroll to position [4, 0]
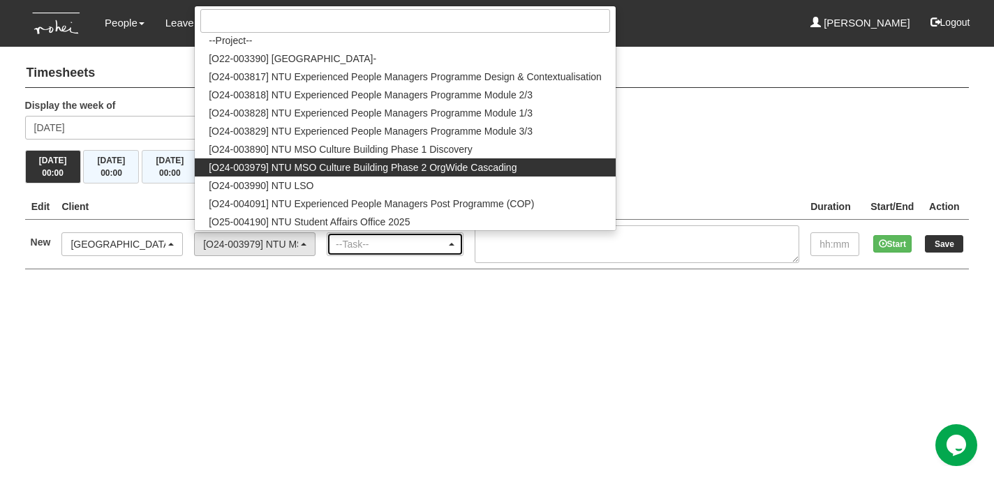
click at [454, 243] on span "button" at bounding box center [452, 244] width 6 height 3
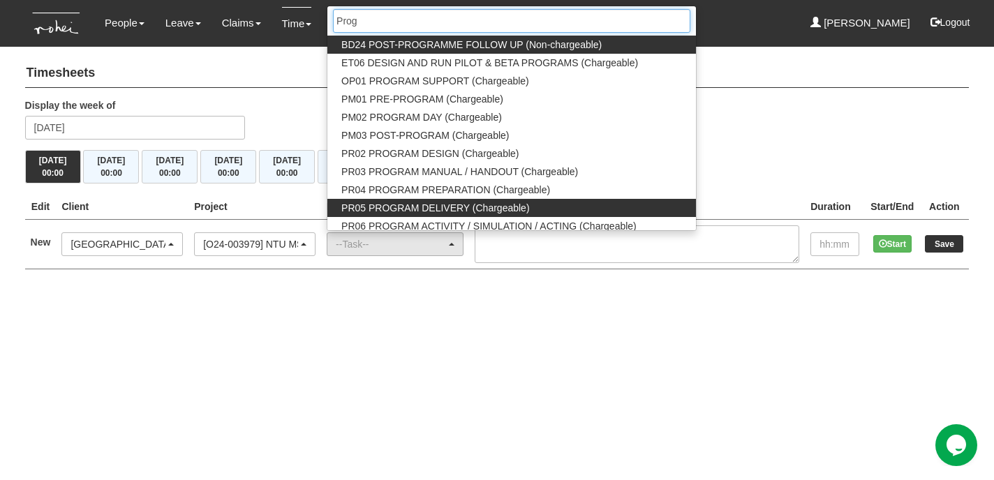
type input "Prog"
click at [459, 209] on span "PR05 PROGRAM DELIVERY (Chargeable)" at bounding box center [435, 208] width 188 height 14
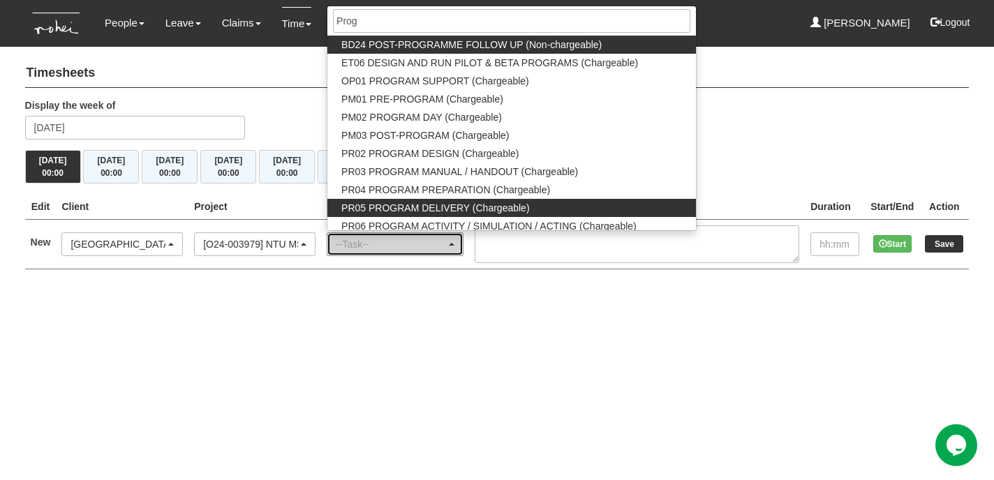
select select "89"
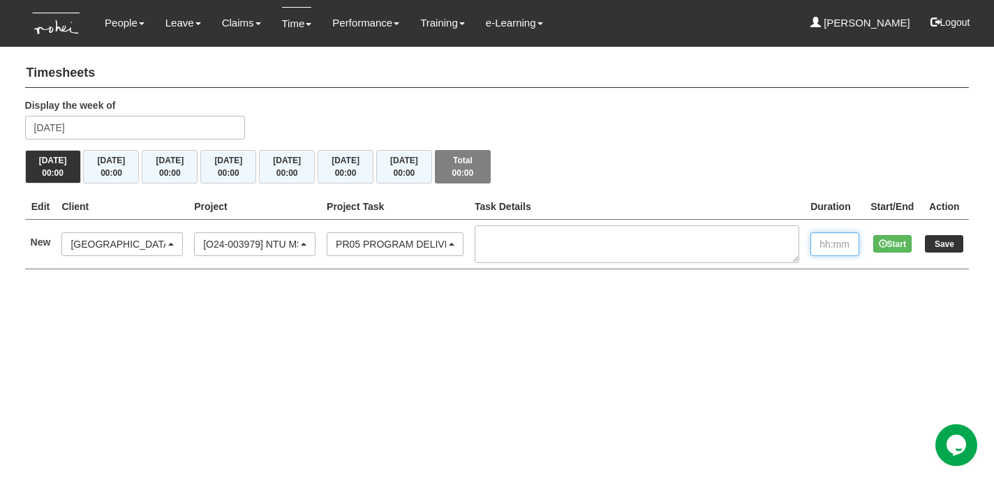
click at [826, 248] on input "text" at bounding box center [834, 244] width 49 height 24
type input "10:00"
click at [943, 244] on input "Save" at bounding box center [944, 243] width 38 height 17
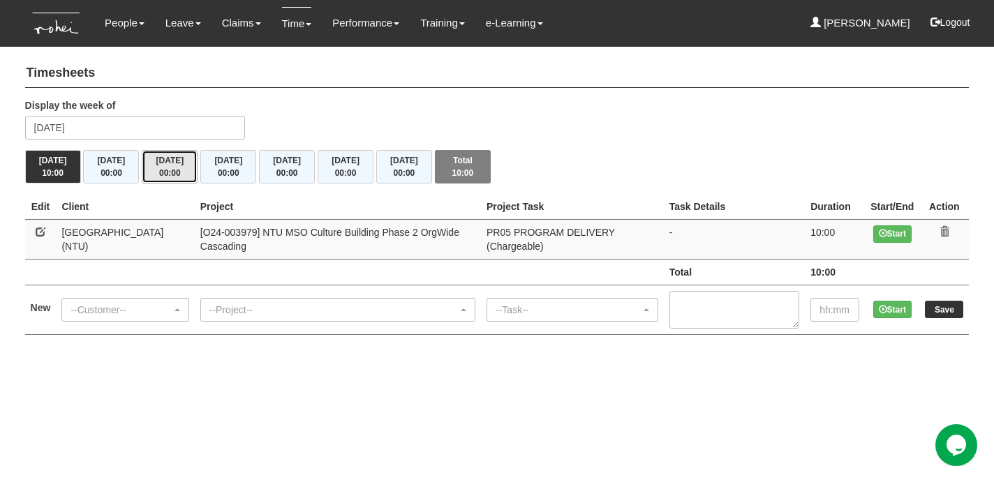
click at [184, 173] on button "[DATE] 00:00" at bounding box center [170, 167] width 56 height 34
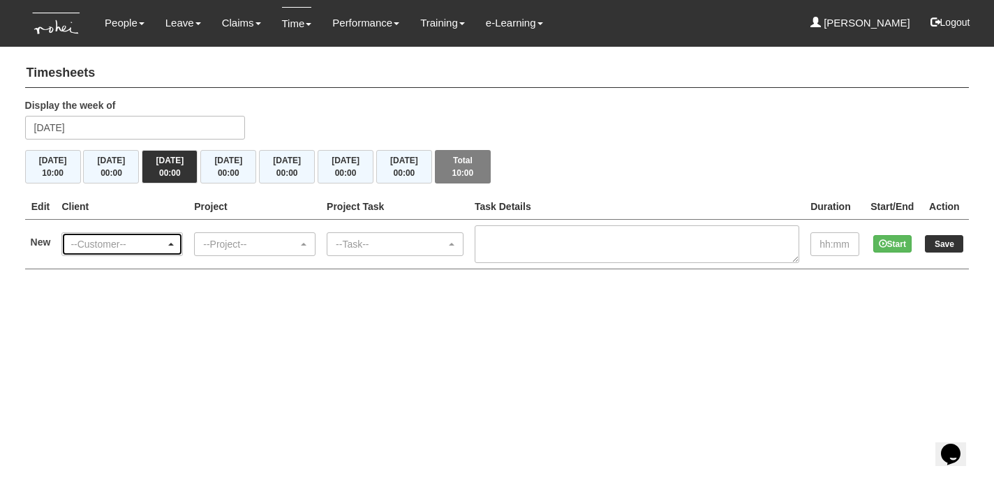
click at [135, 245] on div "--Customer--" at bounding box center [117, 244] width 95 height 14
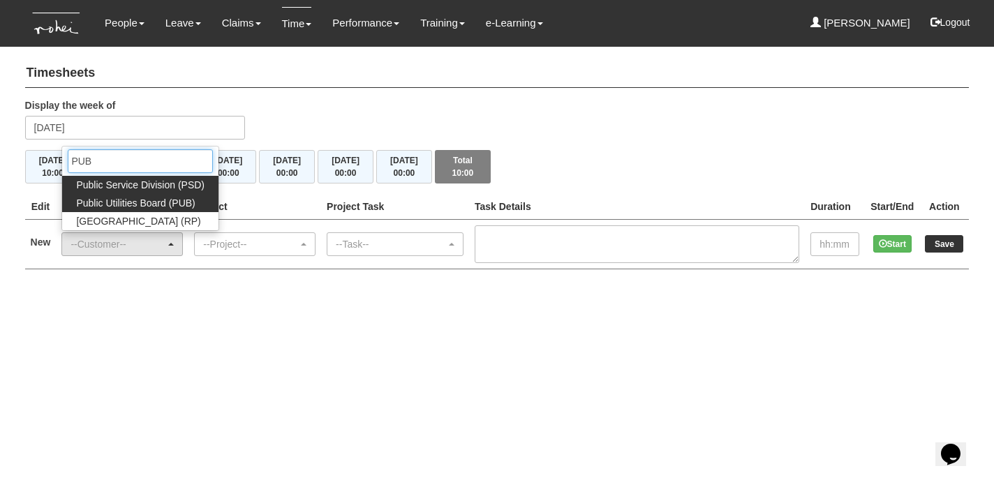
type input "PUB"
click at [148, 202] on span "Public Utilities Board (PUB)" at bounding box center [135, 203] width 119 height 14
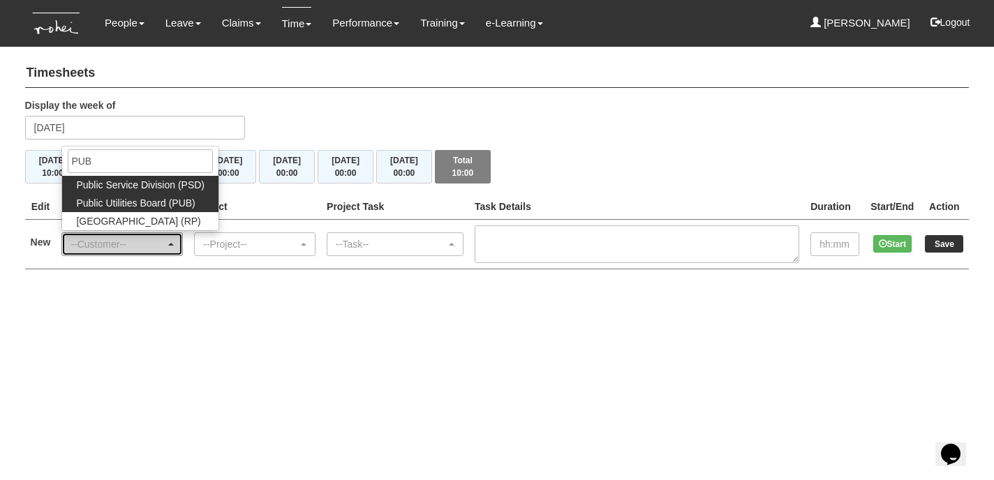
select select "155"
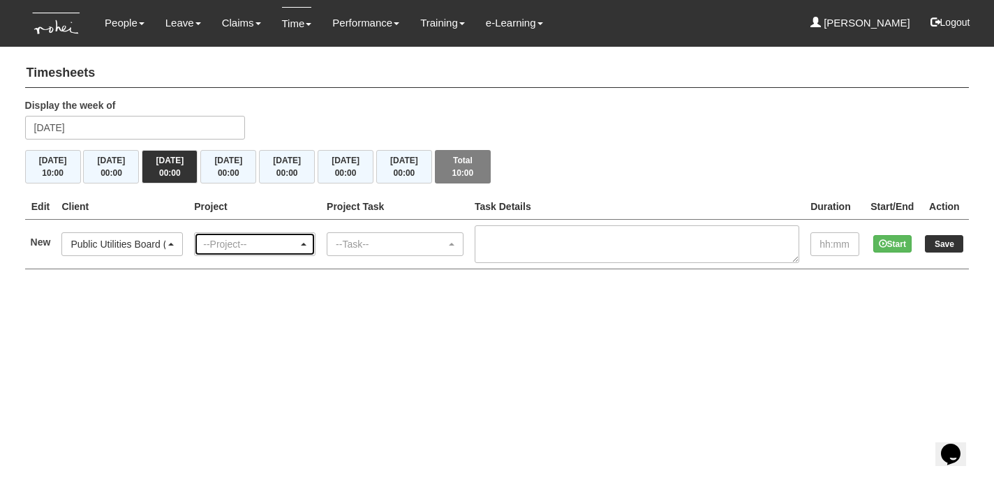
click at [306, 240] on div "--Project--" at bounding box center [254, 244] width 103 height 14
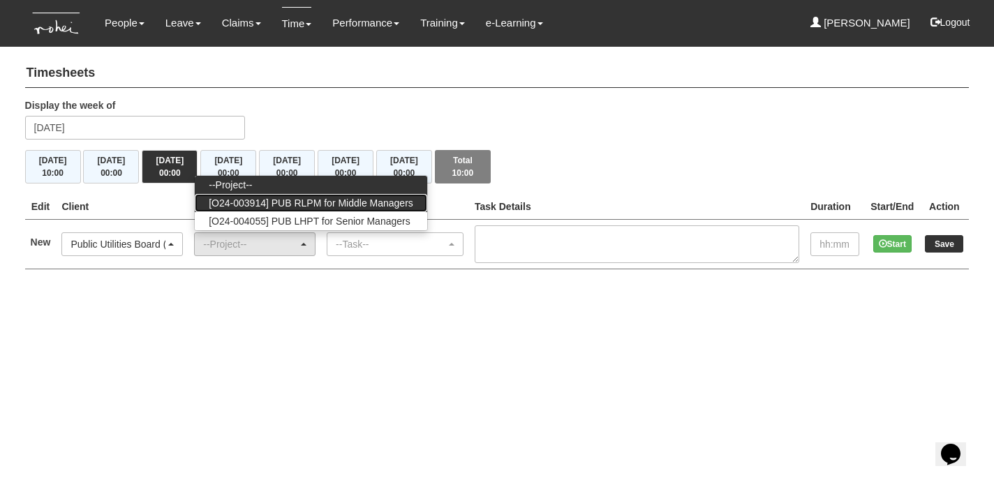
click at [313, 198] on span "[O24-003914] PUB RLPM for Middle Managers" at bounding box center [311, 203] width 204 height 14
select select "2562"
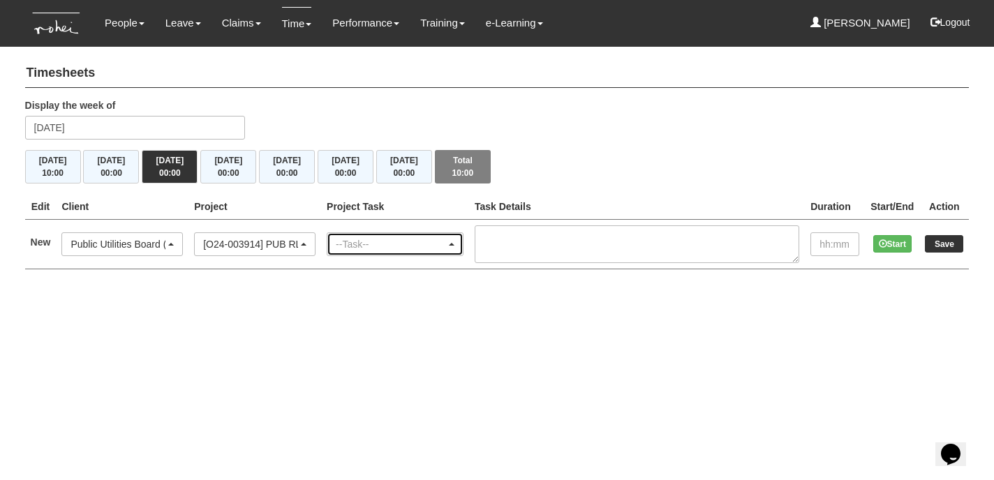
click at [454, 241] on div "--Task--" at bounding box center [395, 244] width 119 height 14
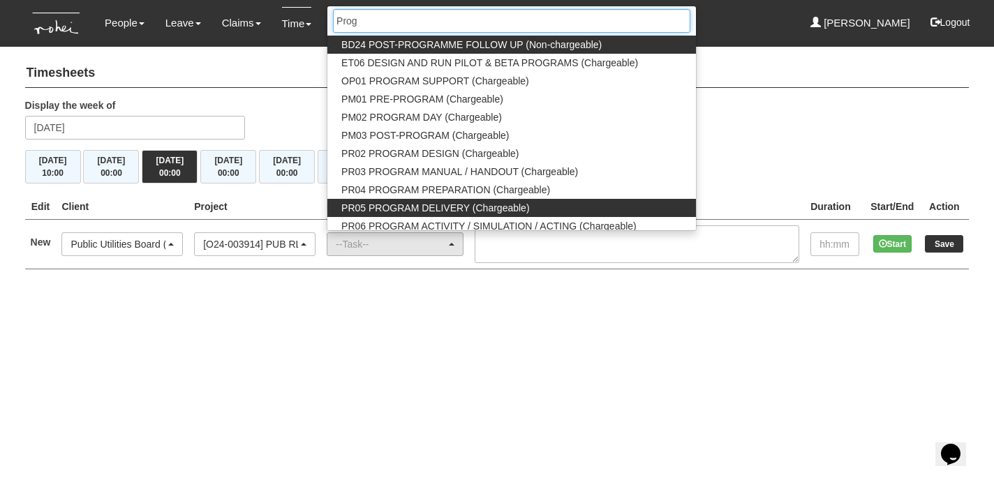
type input "Prog"
click at [459, 207] on span "PR05 PROGRAM DELIVERY (Chargeable)" at bounding box center [435, 208] width 188 height 14
select select "89"
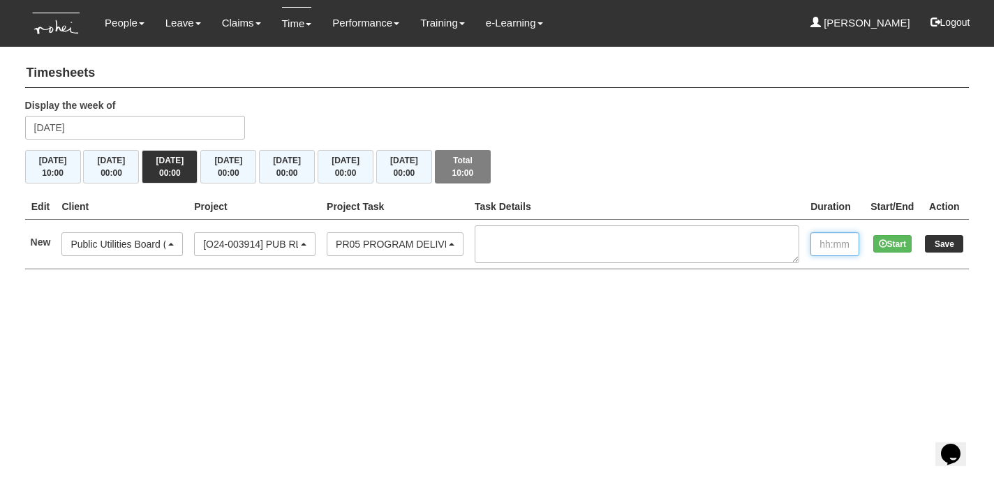
click at [837, 246] on input "text" at bounding box center [834, 244] width 49 height 24
type input "10:00"
click at [949, 244] on input "Save" at bounding box center [944, 243] width 38 height 17
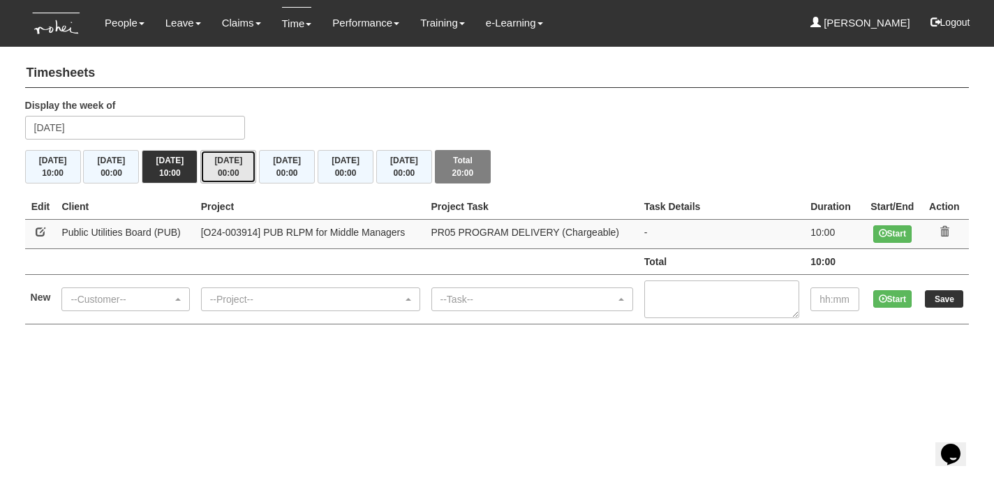
click at [246, 165] on button "[DATE] 00:00" at bounding box center [228, 167] width 56 height 34
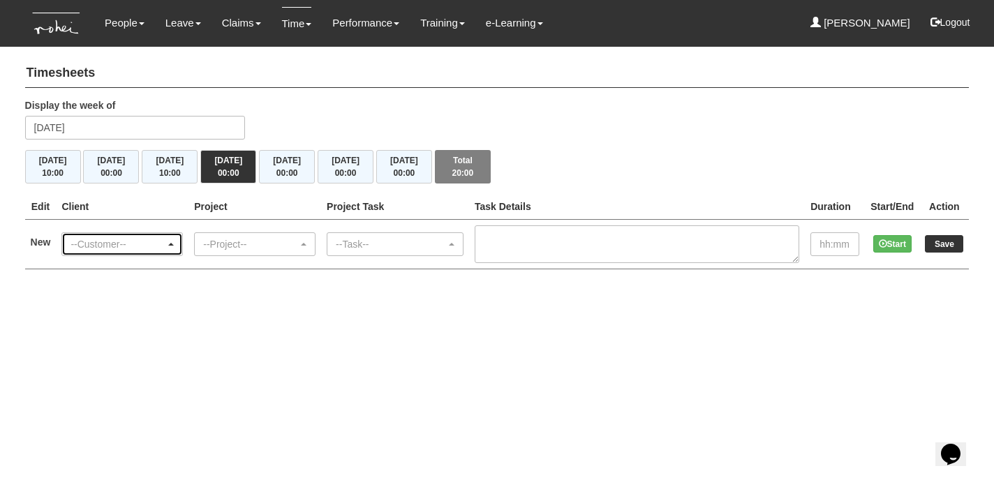
click at [174, 241] on div "--Customer--" at bounding box center [121, 244] width 103 height 14
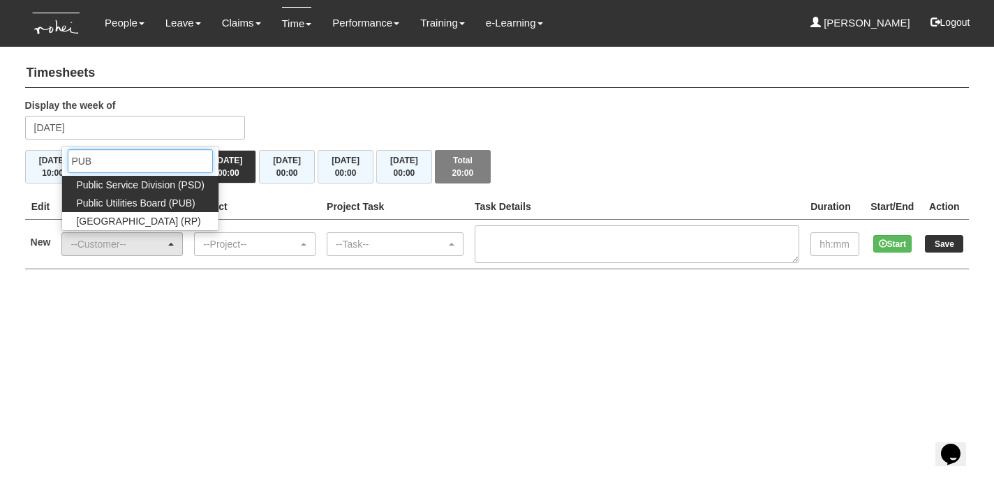
type input "PUB"
click at [145, 203] on span "Public Utilities Board (PUB)" at bounding box center [135, 203] width 119 height 14
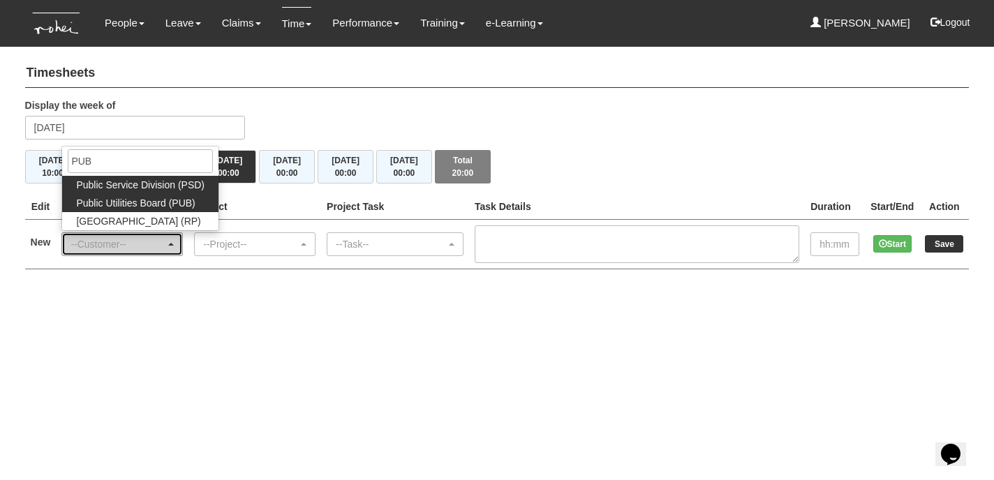
select select "155"
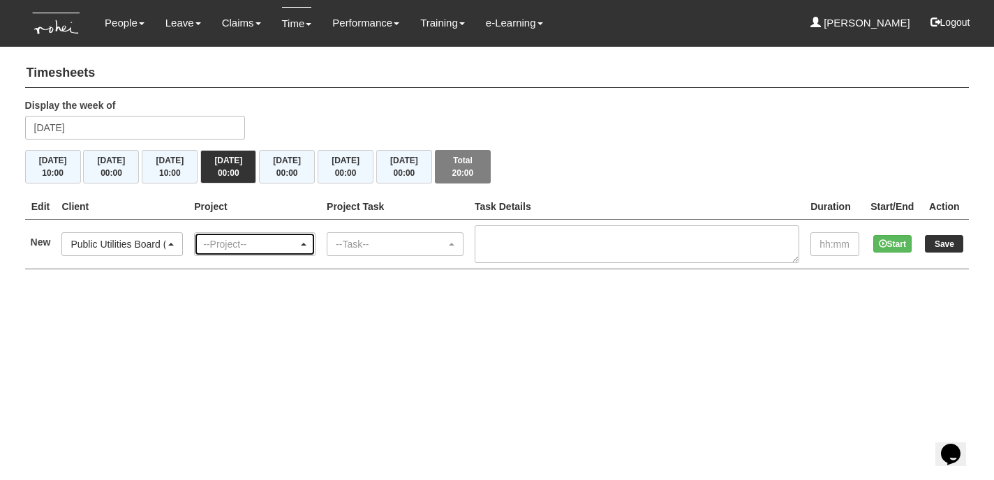
click at [306, 244] on span "button" at bounding box center [304, 244] width 6 height 3
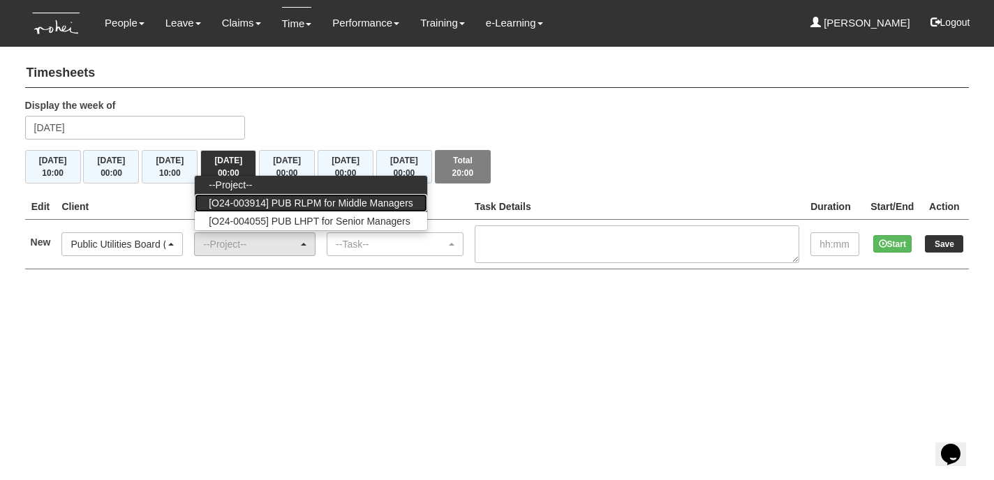
click at [322, 203] on span "[O24-003914] PUB RLPM for Middle Managers" at bounding box center [311, 203] width 204 height 14
select select "2562"
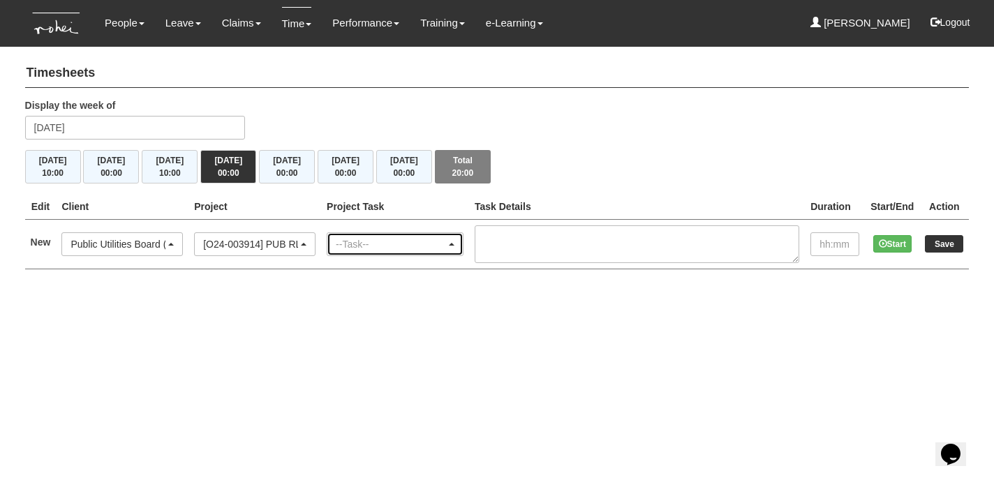
click at [454, 243] on span "button" at bounding box center [452, 244] width 6 height 3
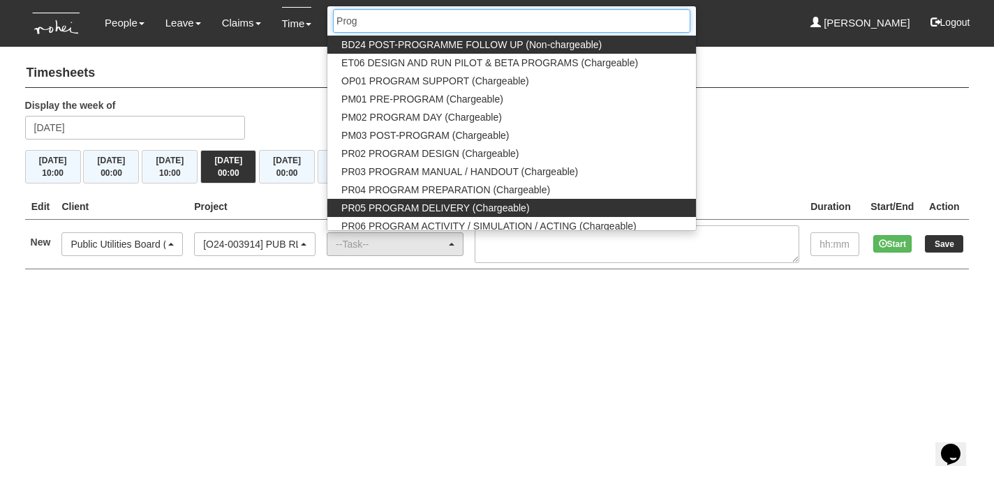
type input "Prog"
click at [437, 205] on span "PR05 PROGRAM DELIVERY (Chargeable)" at bounding box center [435, 208] width 188 height 14
select select "89"
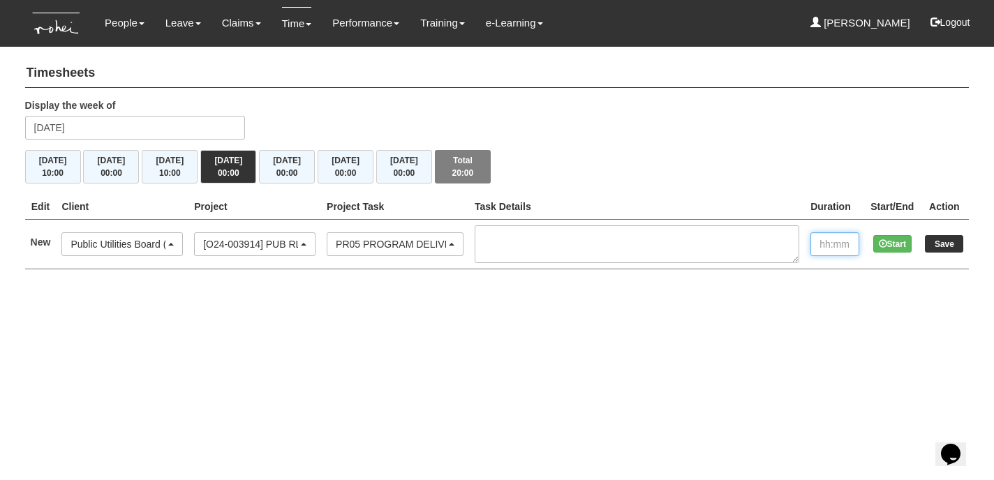
click at [836, 243] on input "text" at bounding box center [834, 244] width 49 height 24
type input "10:00"
click at [946, 242] on input "Save" at bounding box center [944, 243] width 38 height 17
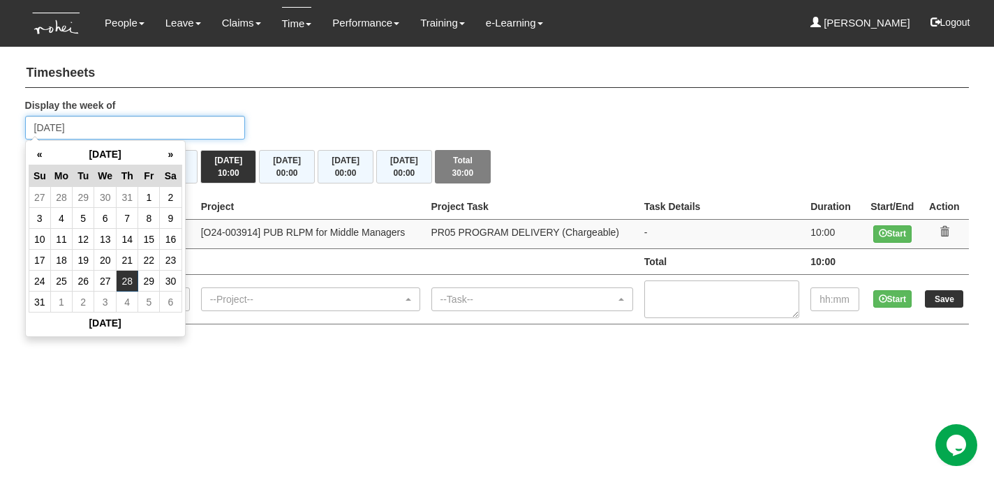
click at [86, 121] on input "[DATE]" at bounding box center [135, 128] width 221 height 24
click at [82, 255] on td "19" at bounding box center [84, 260] width 22 height 21
type input "[DATE]"
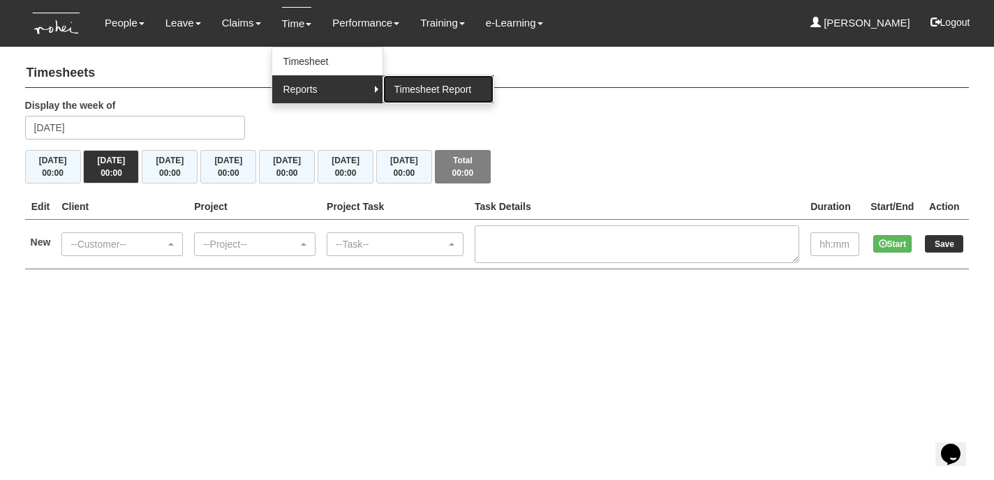
click at [397, 87] on link "Timesheet Report" at bounding box center [438, 89] width 110 height 28
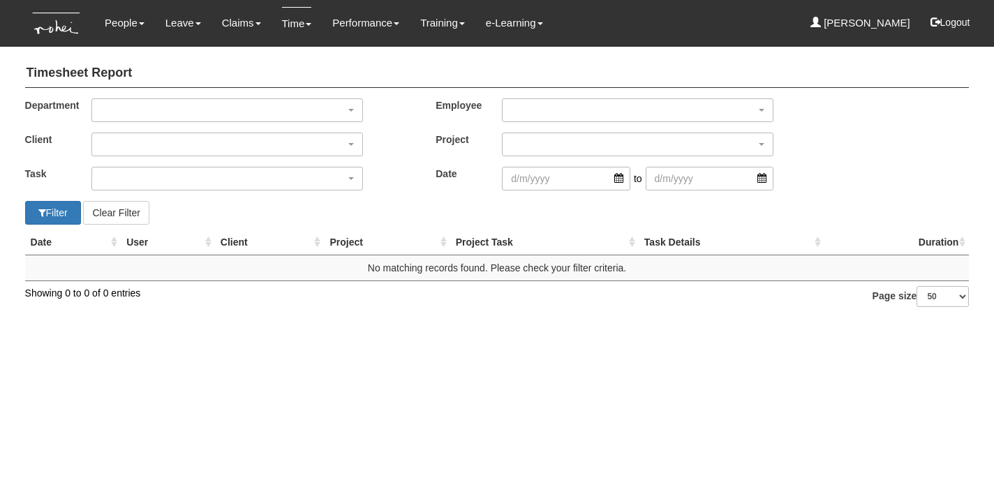
select select "50"
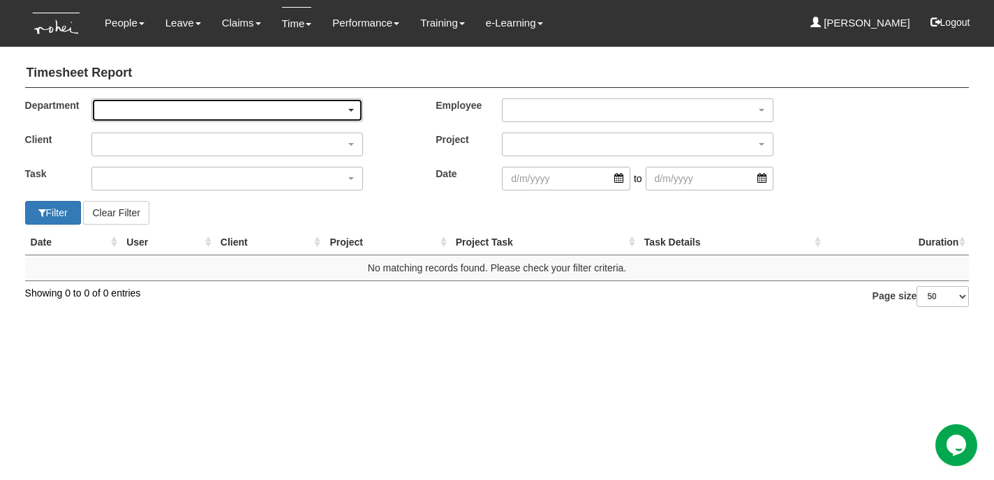
click at [352, 109] on span "button" at bounding box center [351, 110] width 6 height 3
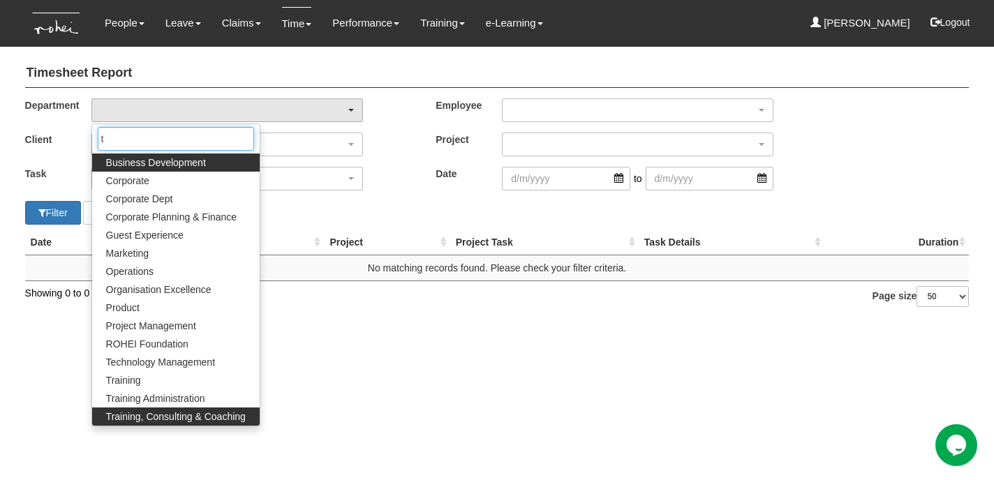
type input "t"
click at [206, 417] on span "Training, Consulting & Coaching" at bounding box center [176, 417] width 140 height 14
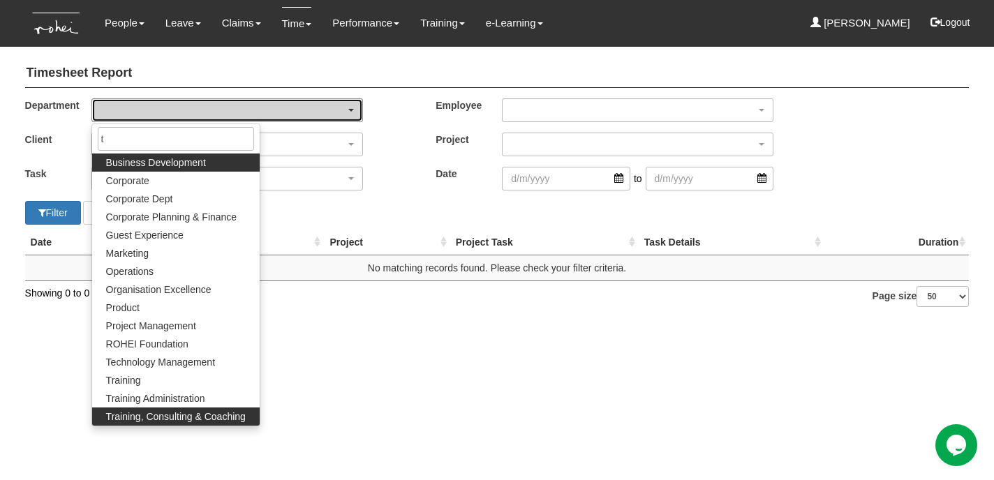
select select "140"
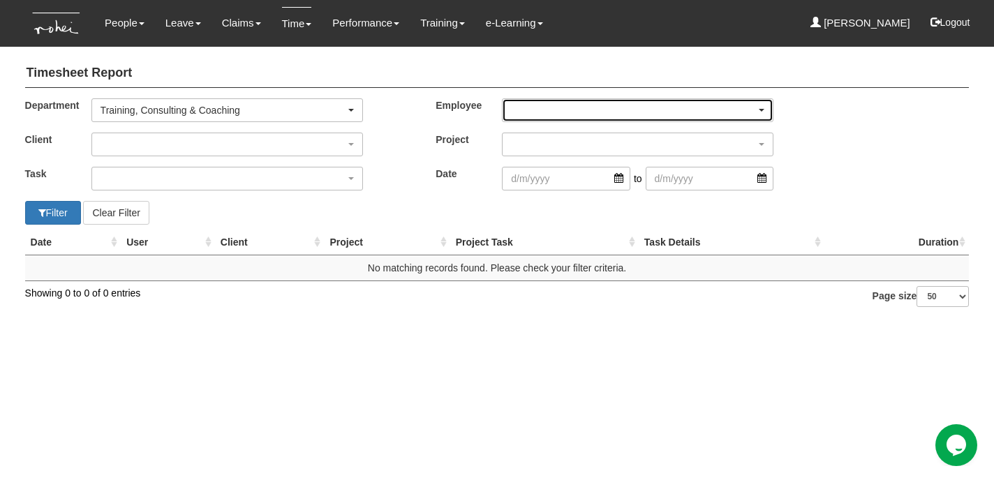
click at [762, 109] on span "button" at bounding box center [762, 110] width 6 height 3
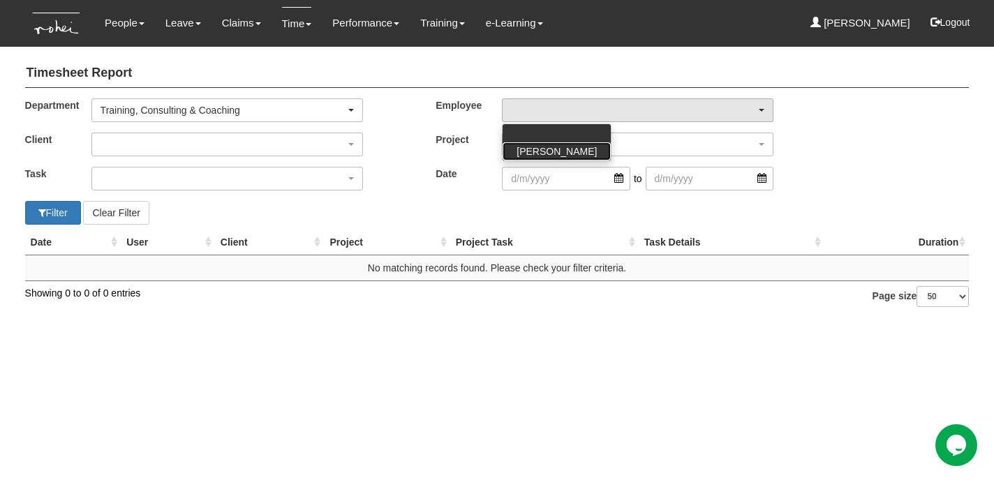
click at [558, 151] on span "[PERSON_NAME]" at bounding box center [556, 151] width 80 height 14
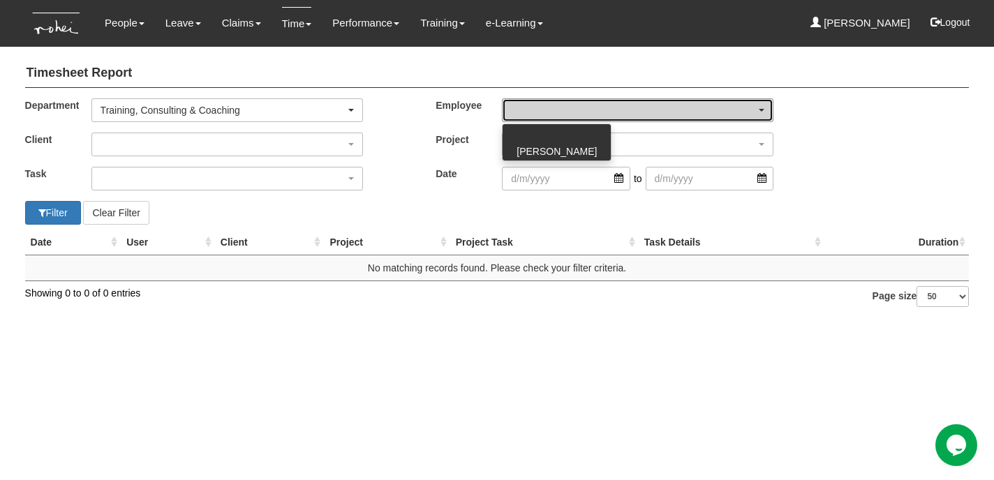
select select "cd9f8d03-039d-4482-adde-d71bcfd65268"
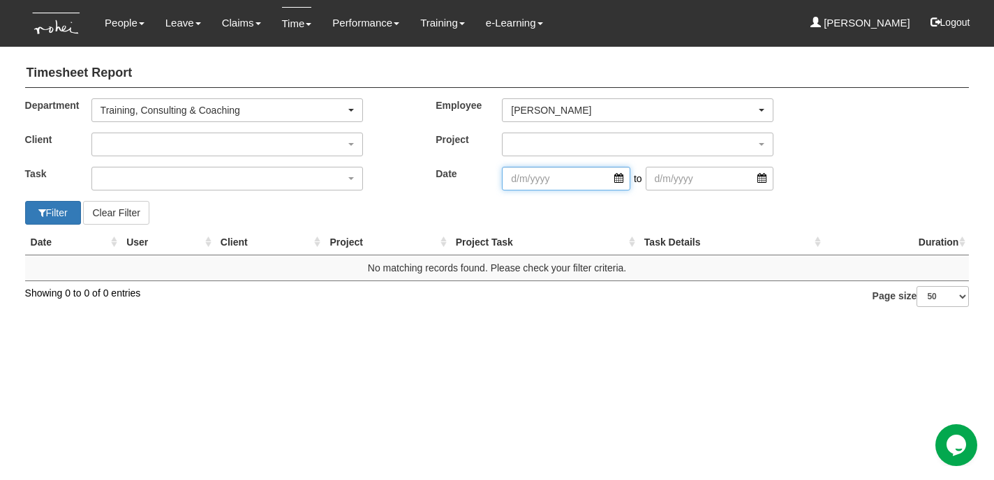
click at [546, 181] on input "search" at bounding box center [566, 179] width 128 height 24
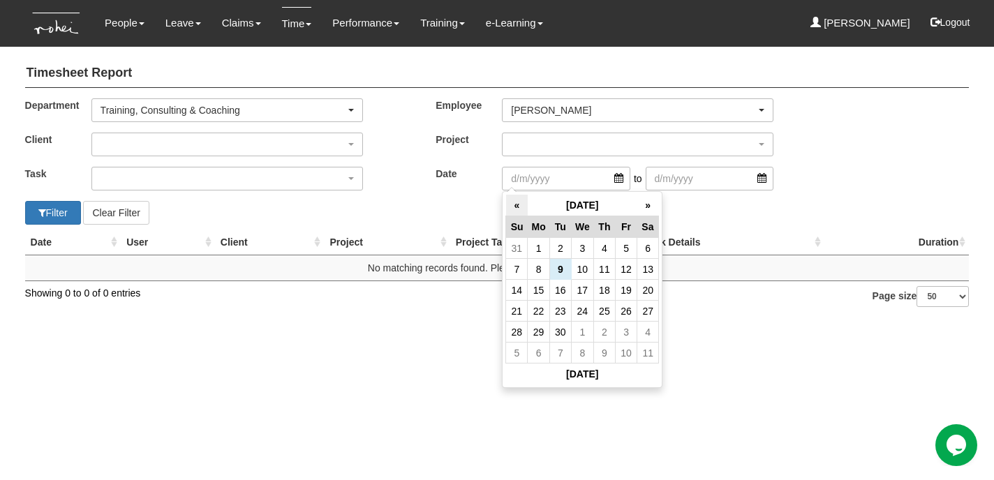
click at [517, 204] on th "«" at bounding box center [517, 206] width 22 height 22
click at [649, 293] on td "16" at bounding box center [648, 290] width 22 height 21
type input "[DATE]"
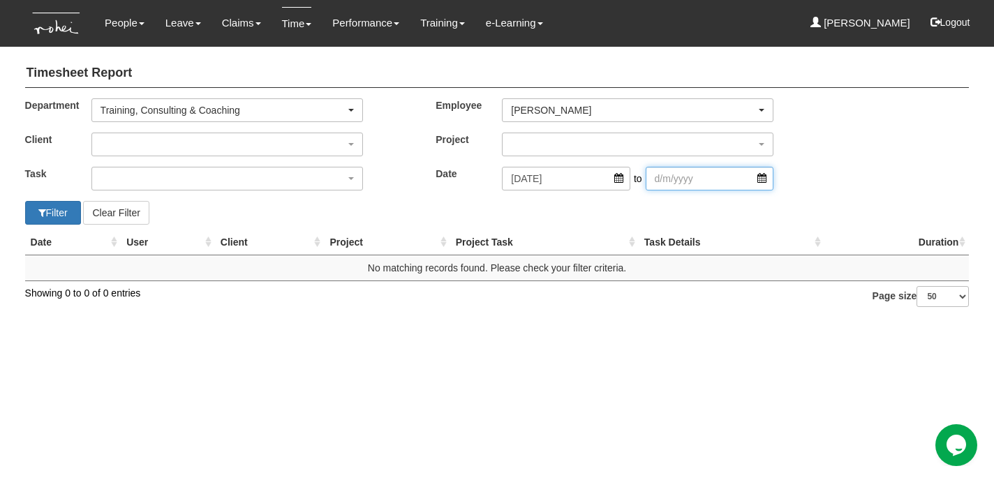
click at [664, 180] on input "search" at bounding box center [710, 179] width 128 height 24
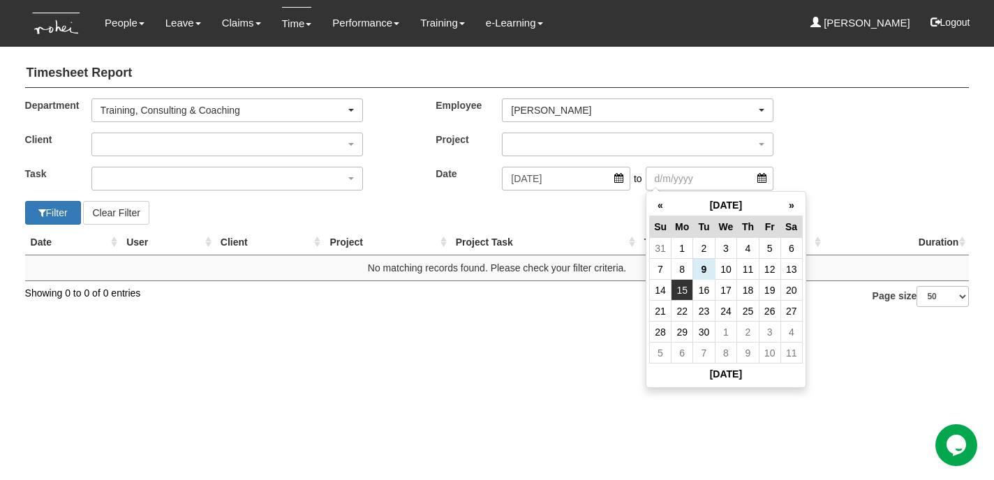
click at [685, 289] on td "15" at bounding box center [682, 290] width 22 height 21
type input "[DATE]"
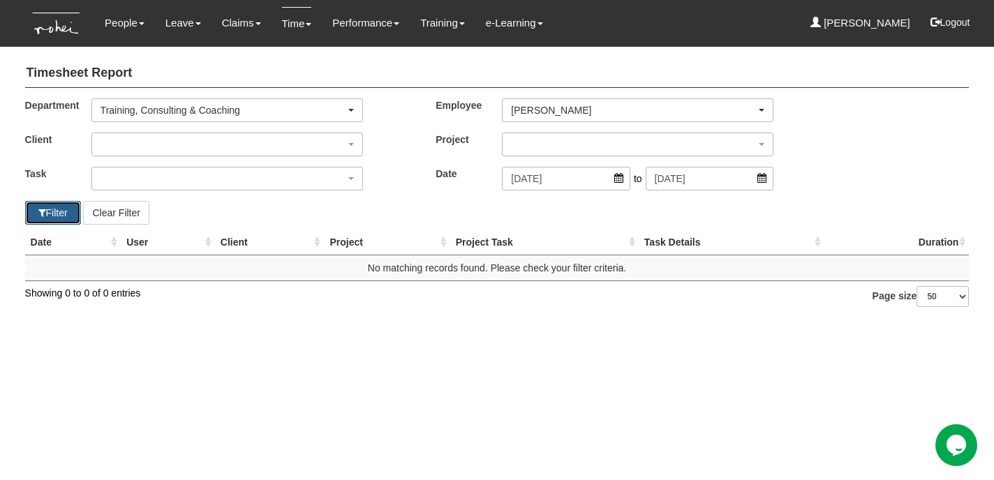
click at [70, 214] on button "Filter" at bounding box center [53, 213] width 56 height 24
select select "50"
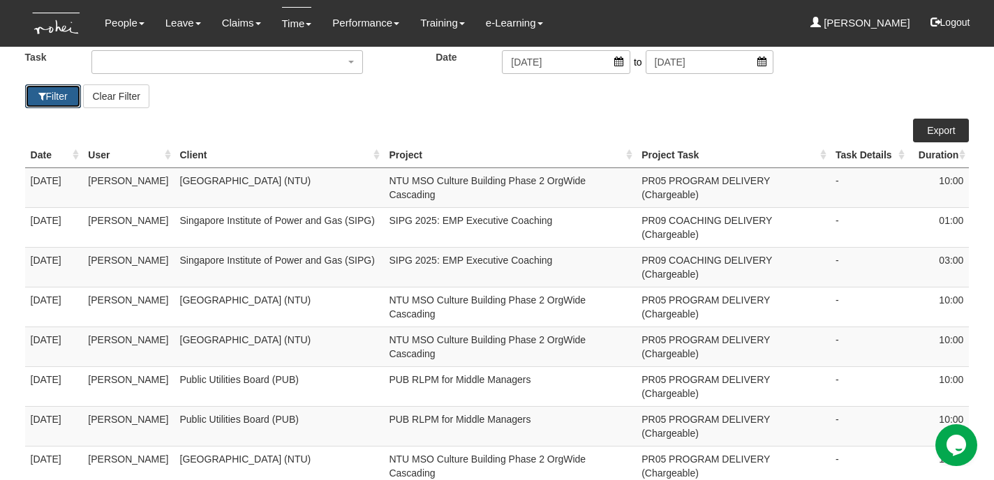
scroll to position [124, 0]
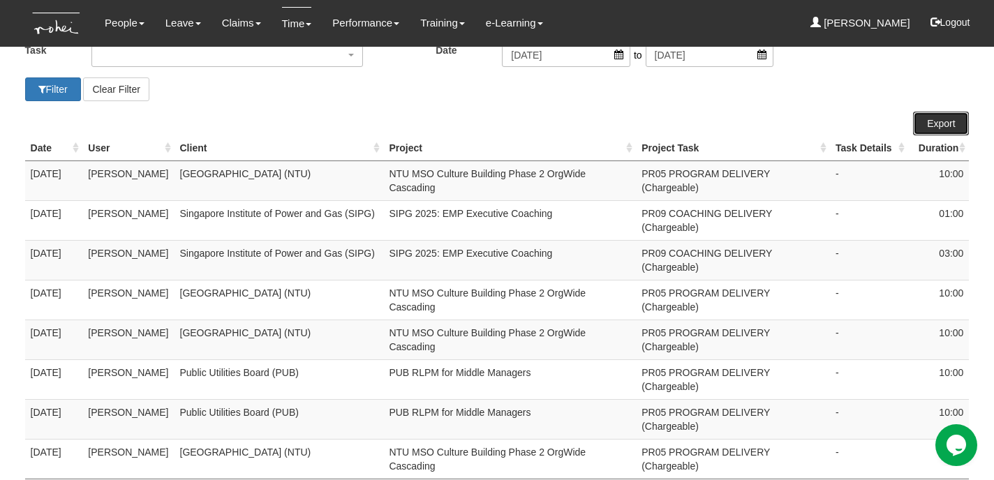
click at [945, 123] on link "Export" at bounding box center [941, 124] width 56 height 24
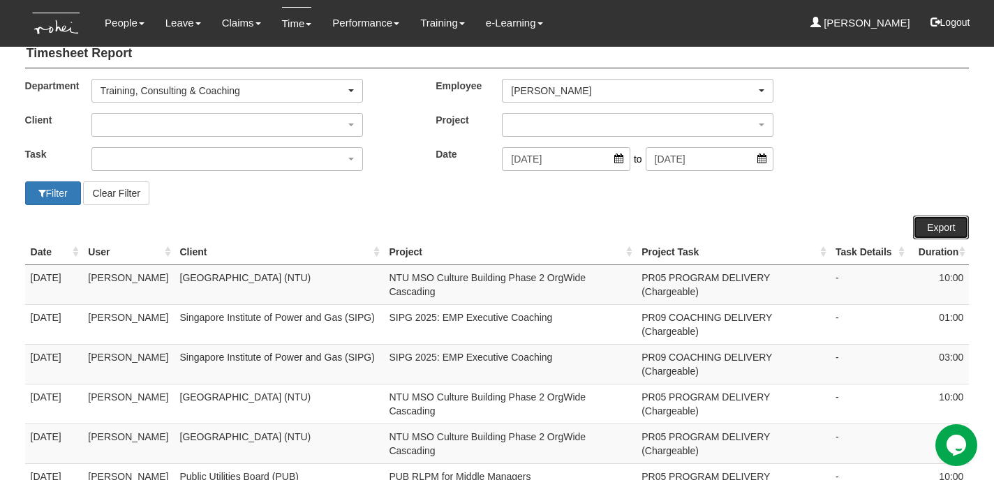
scroll to position [0, 0]
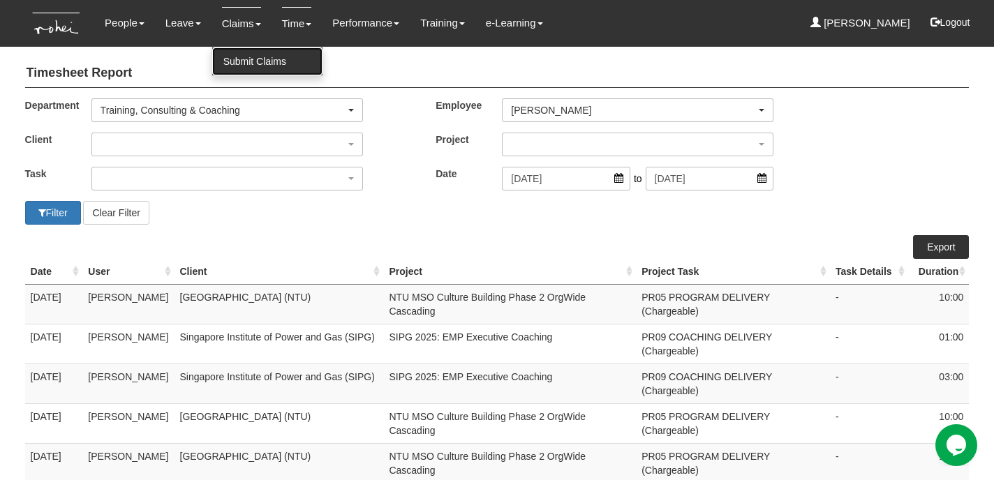
click at [248, 61] on link "Submit Claims" at bounding box center [267, 61] width 110 height 28
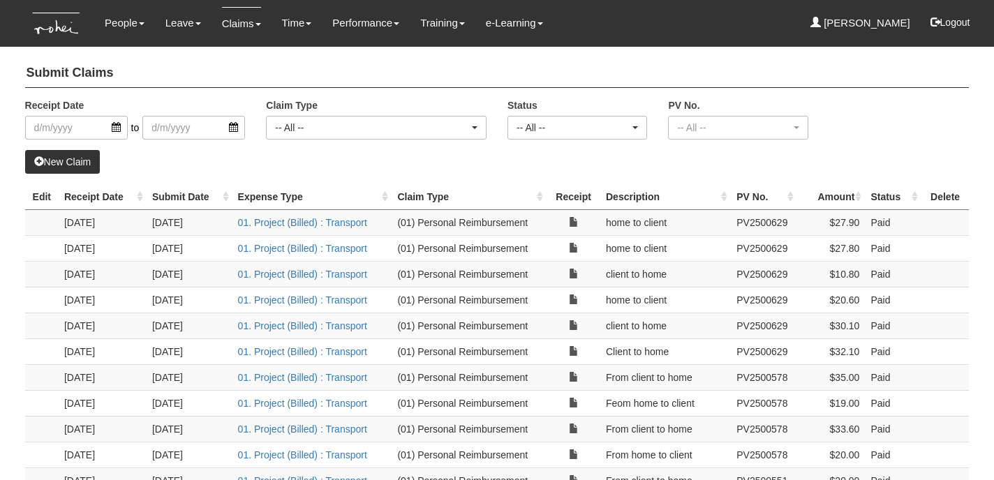
select select "50"
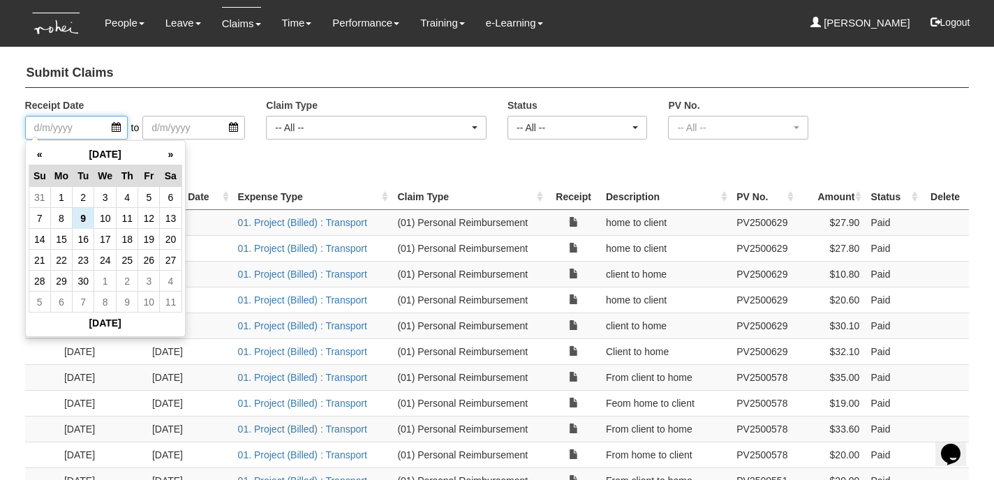
click at [114, 126] on input "search" at bounding box center [76, 128] width 103 height 24
click at [38, 149] on th "«" at bounding box center [40, 155] width 22 height 22
click at [65, 281] on td "25" at bounding box center [61, 281] width 22 height 21
type input "[DATE]"
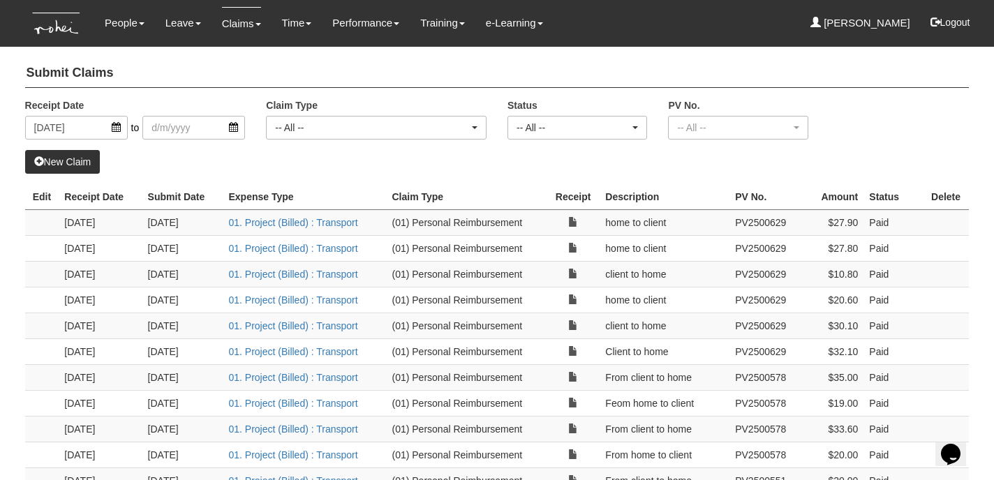
select select "50"
